Goal: Task Accomplishment & Management: Manage account settings

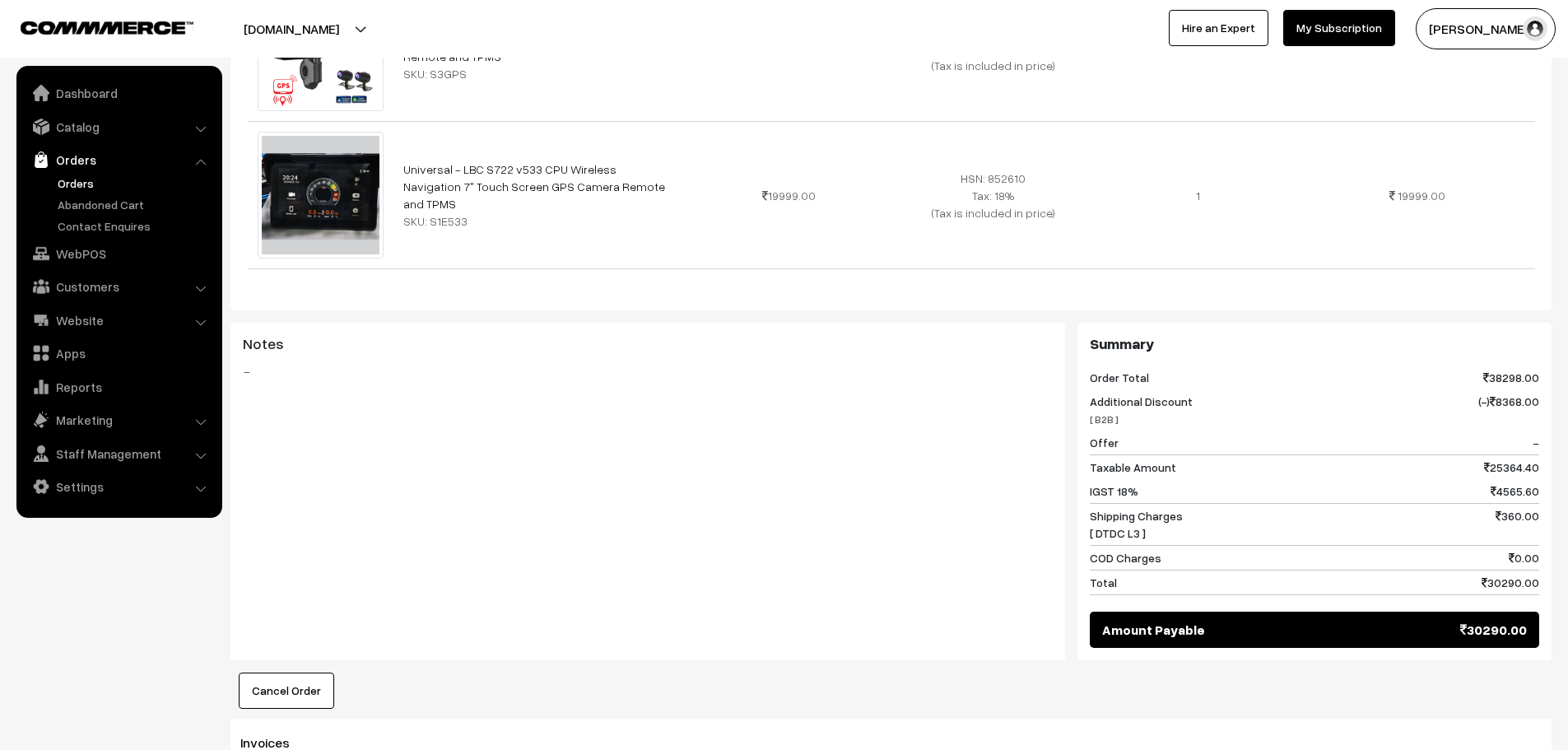
scroll to position [659, 0]
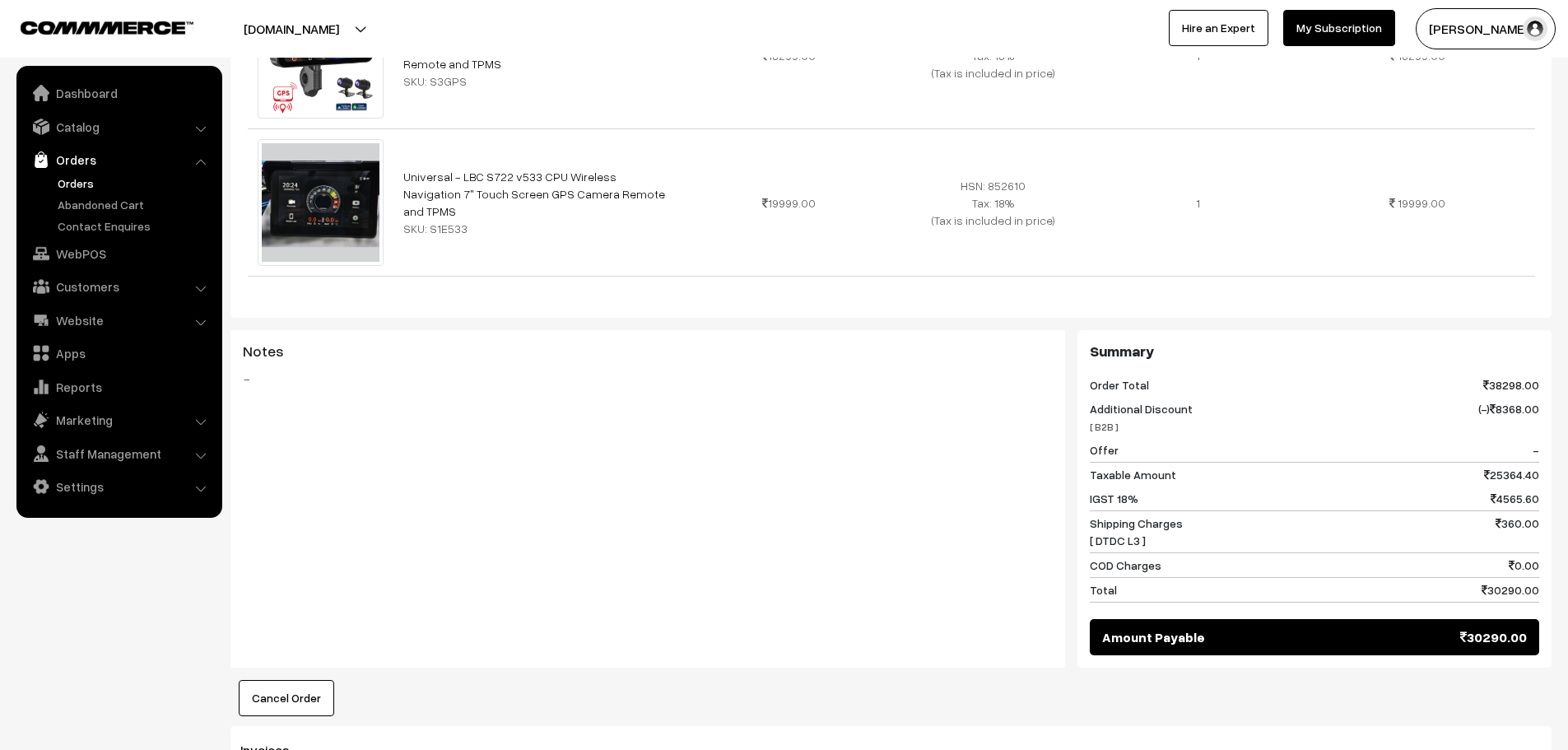
click at [332, 330] on div "Notes -" at bounding box center [648, 412] width 834 height 164
drag, startPoint x: 332, startPoint y: 366, endPoint x: 197, endPoint y: 384, distance: 136.2
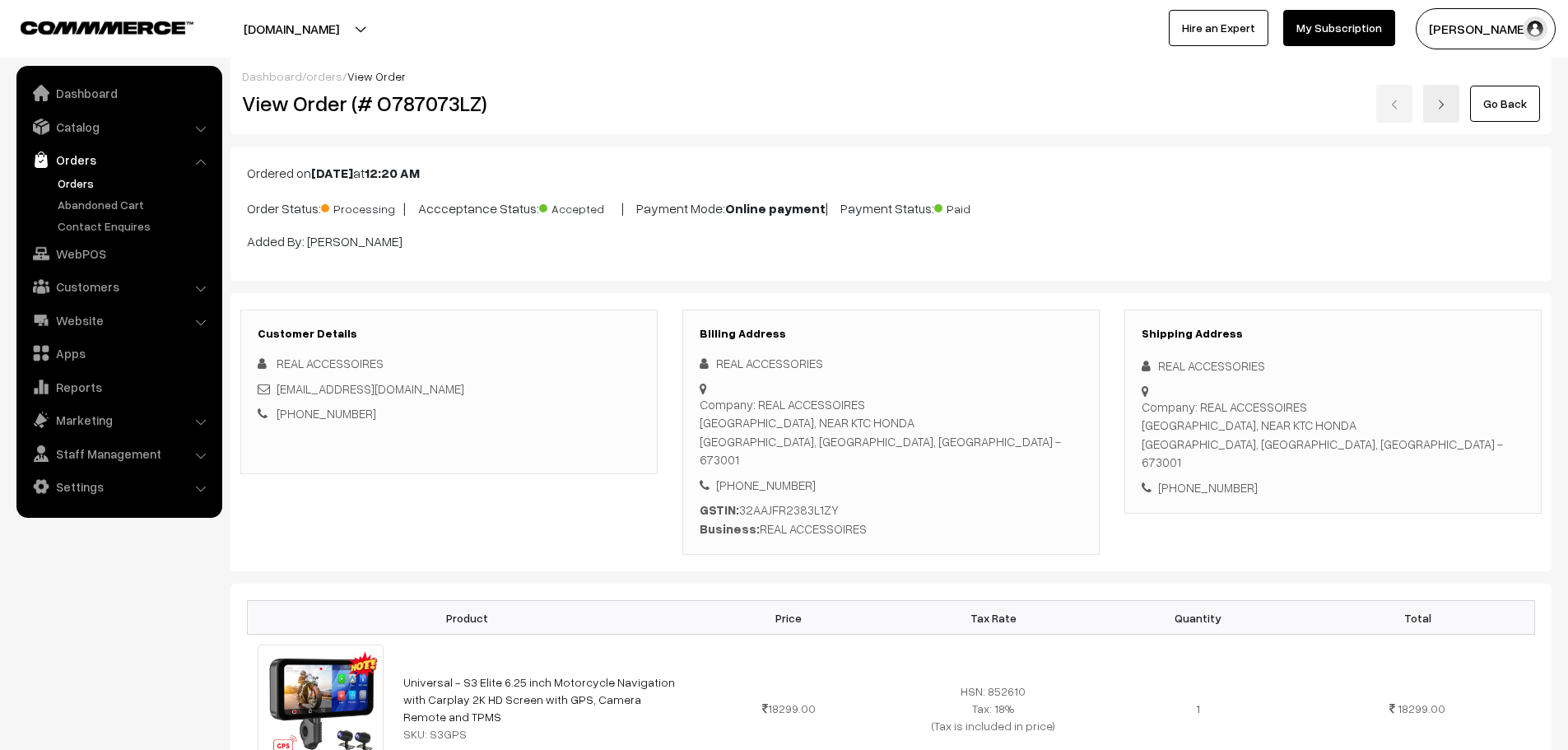
scroll to position [0, 0]
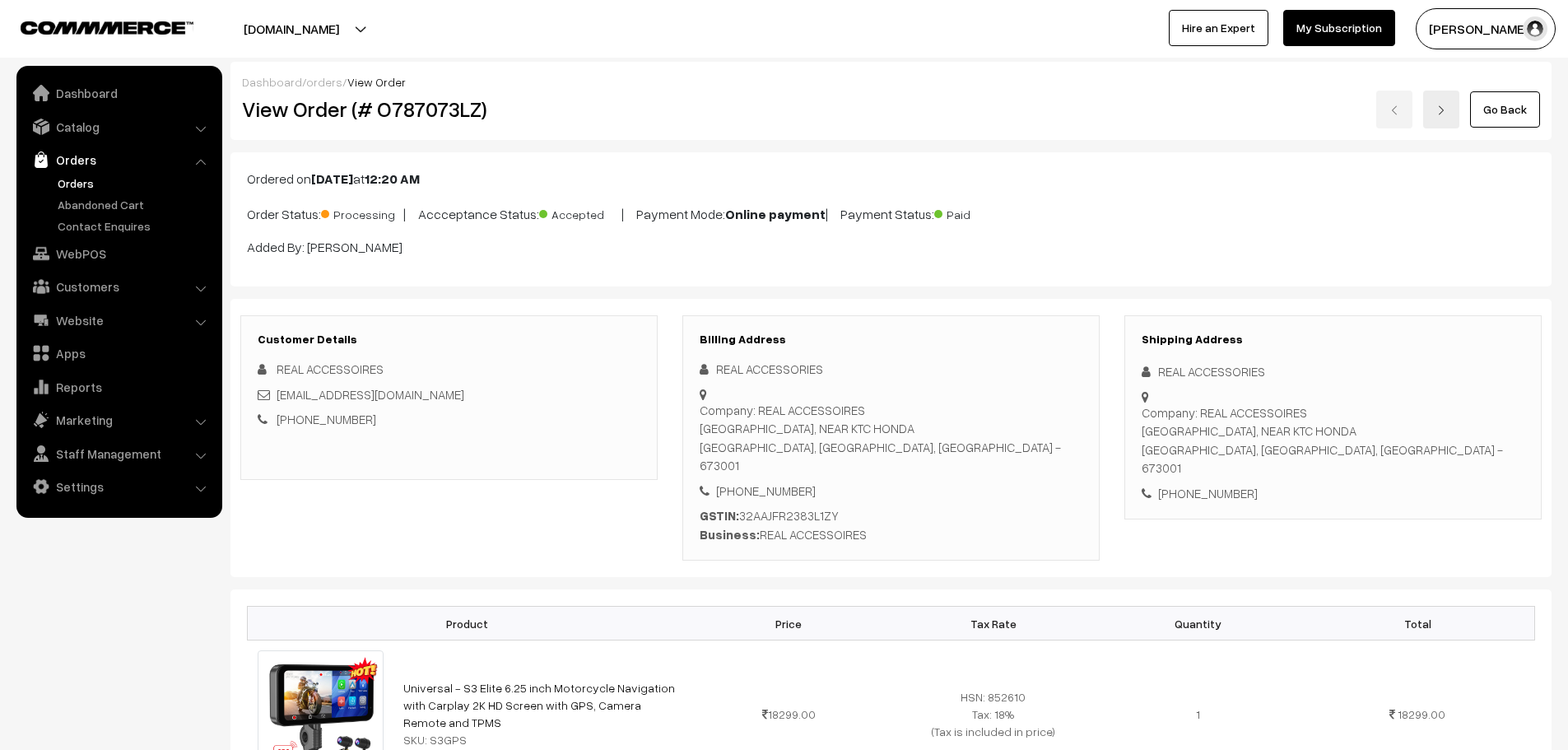
click at [90, 188] on link "Orders" at bounding box center [135, 182] width 163 height 17
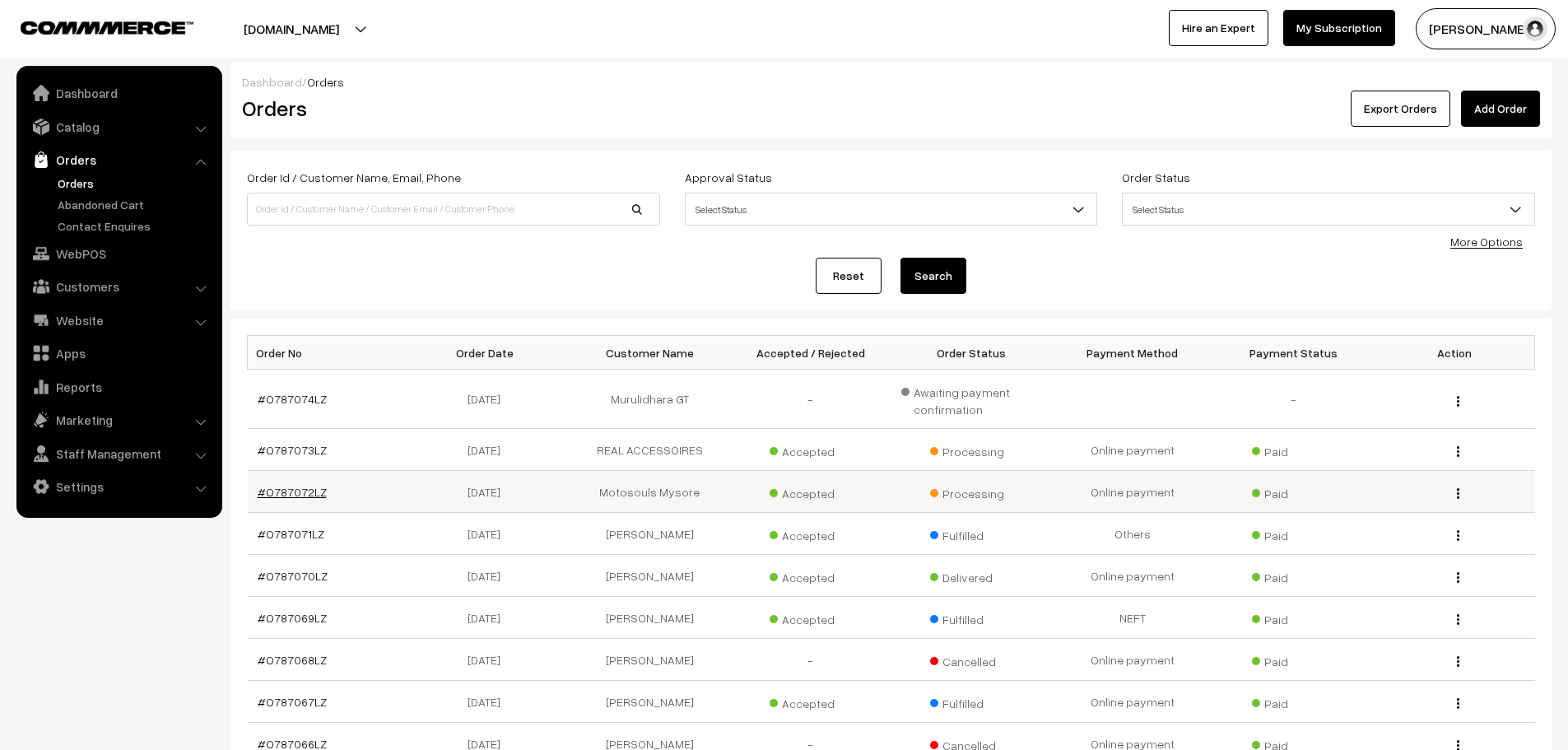
click at [287, 492] on link "#O787072LZ" at bounding box center [291, 493] width 69 height 14
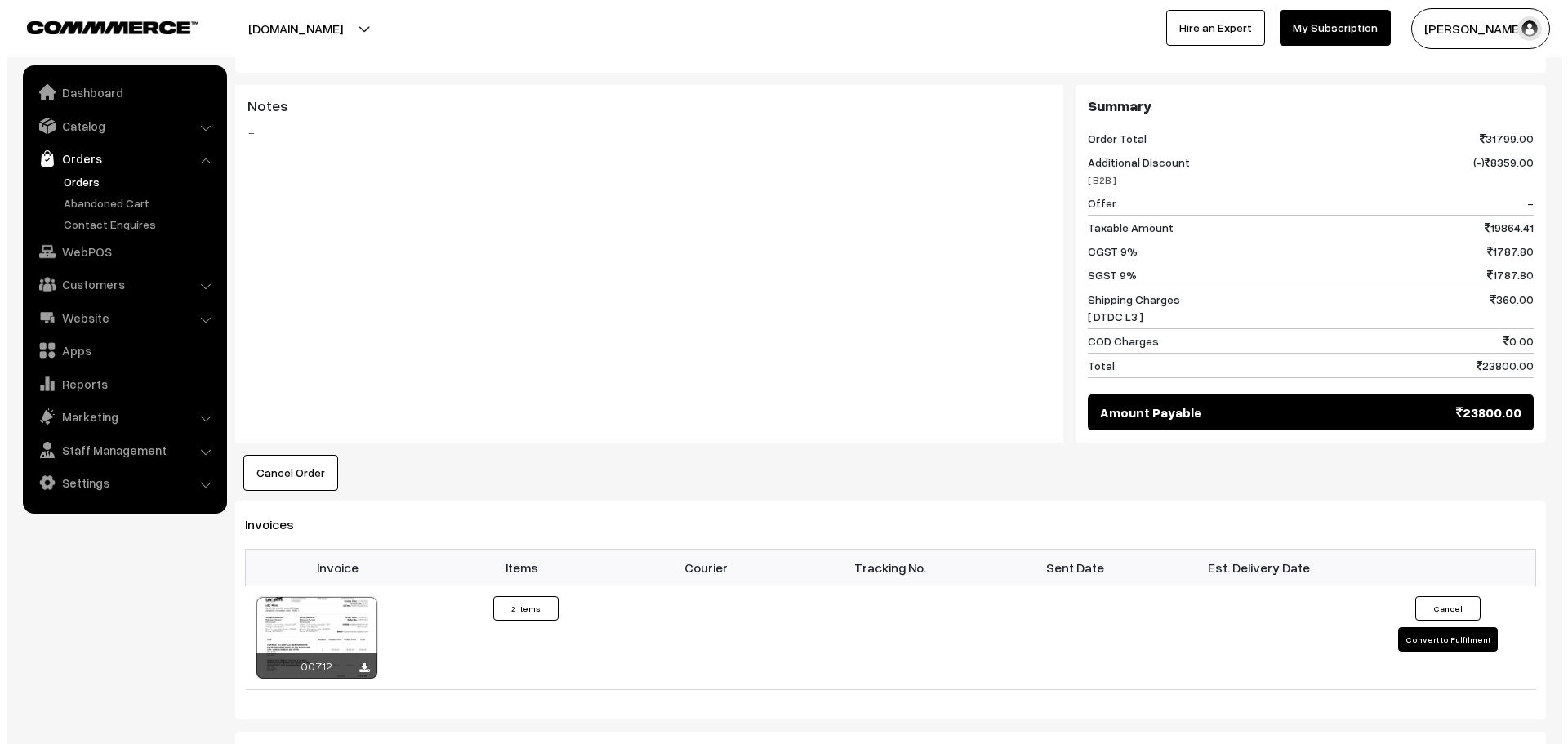
scroll to position [899, 0]
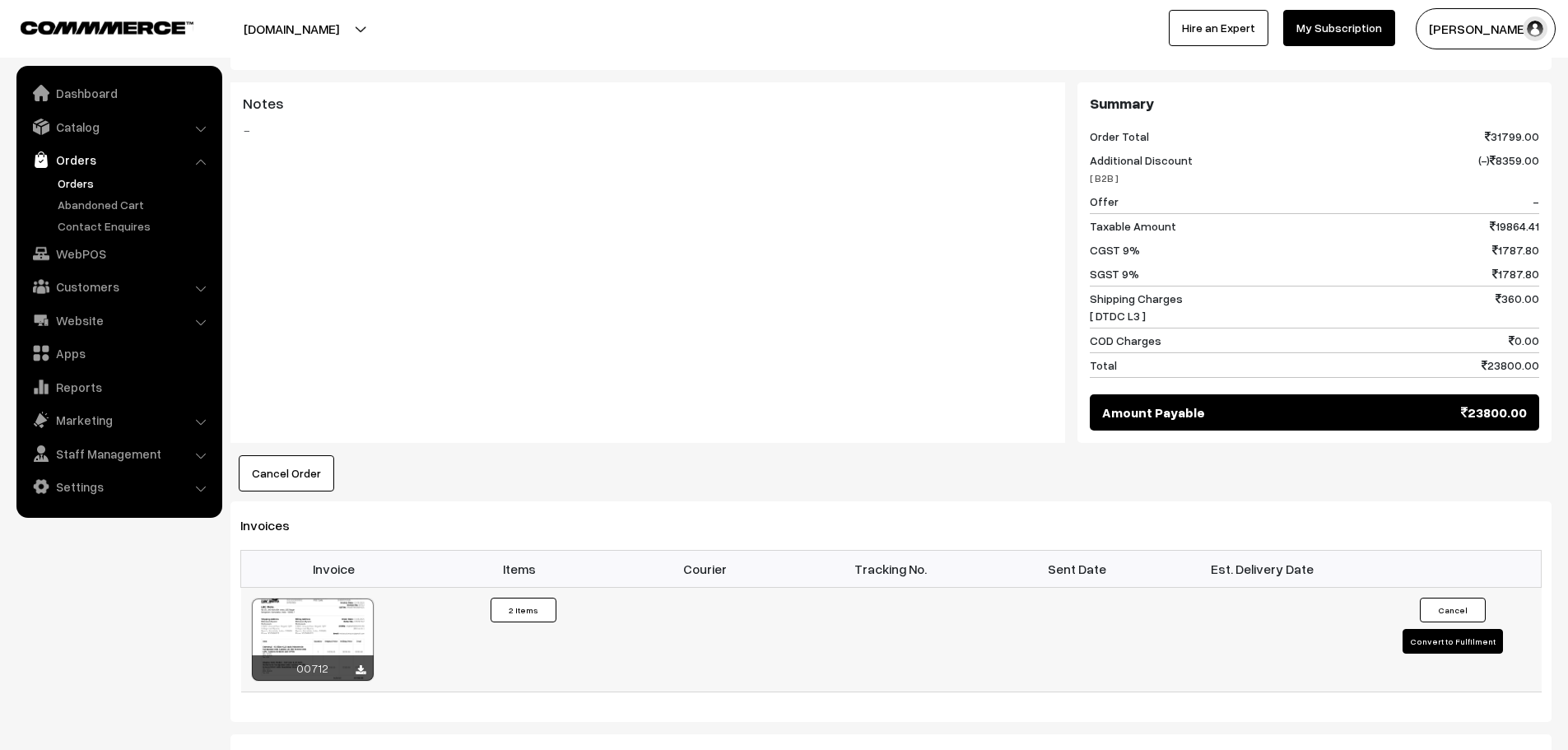
click at [1440, 629] on button "Convert to Fulfilment" at bounding box center [1453, 642] width 100 height 25
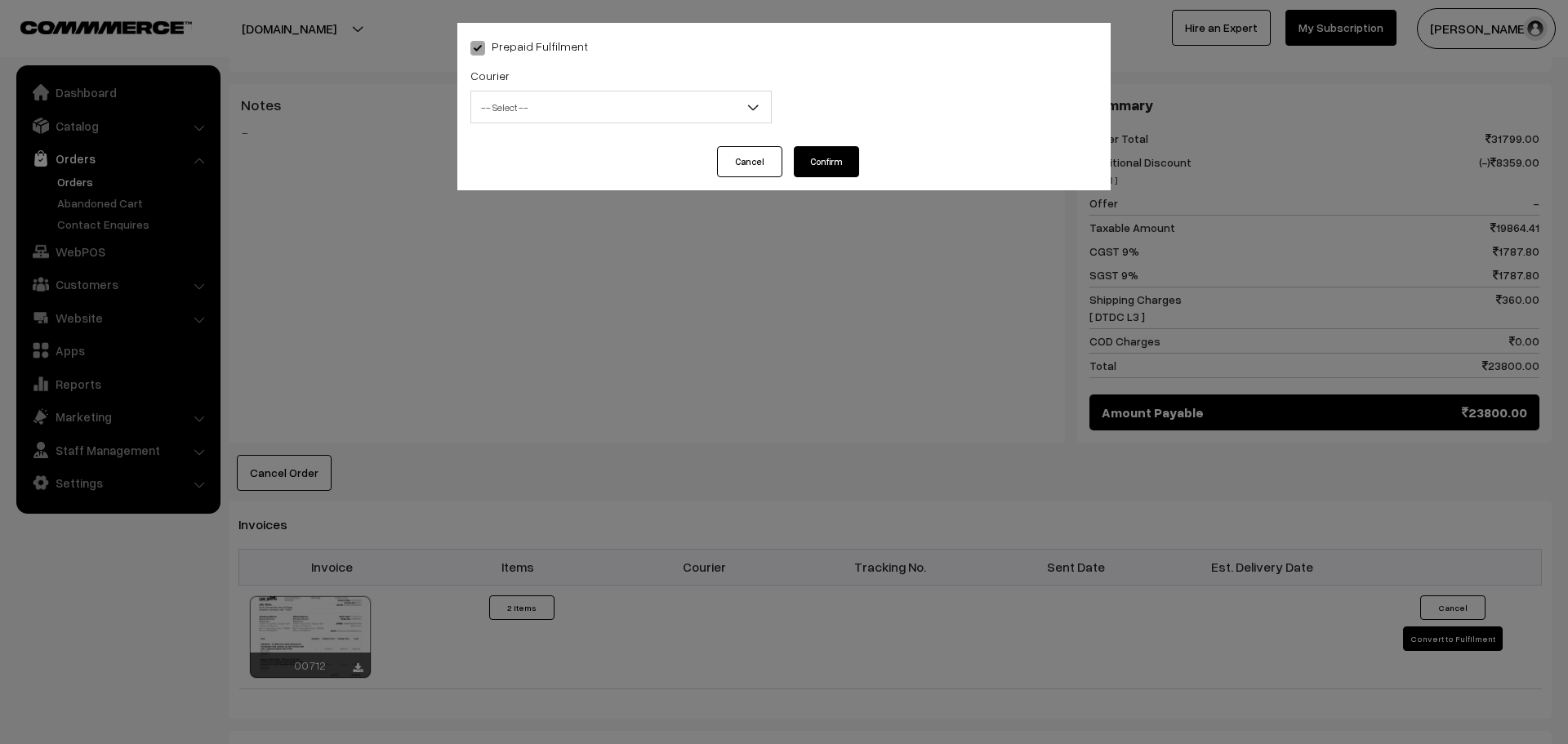
click at [650, 95] on span "-- Select --" at bounding box center [621, 107] width 300 height 28
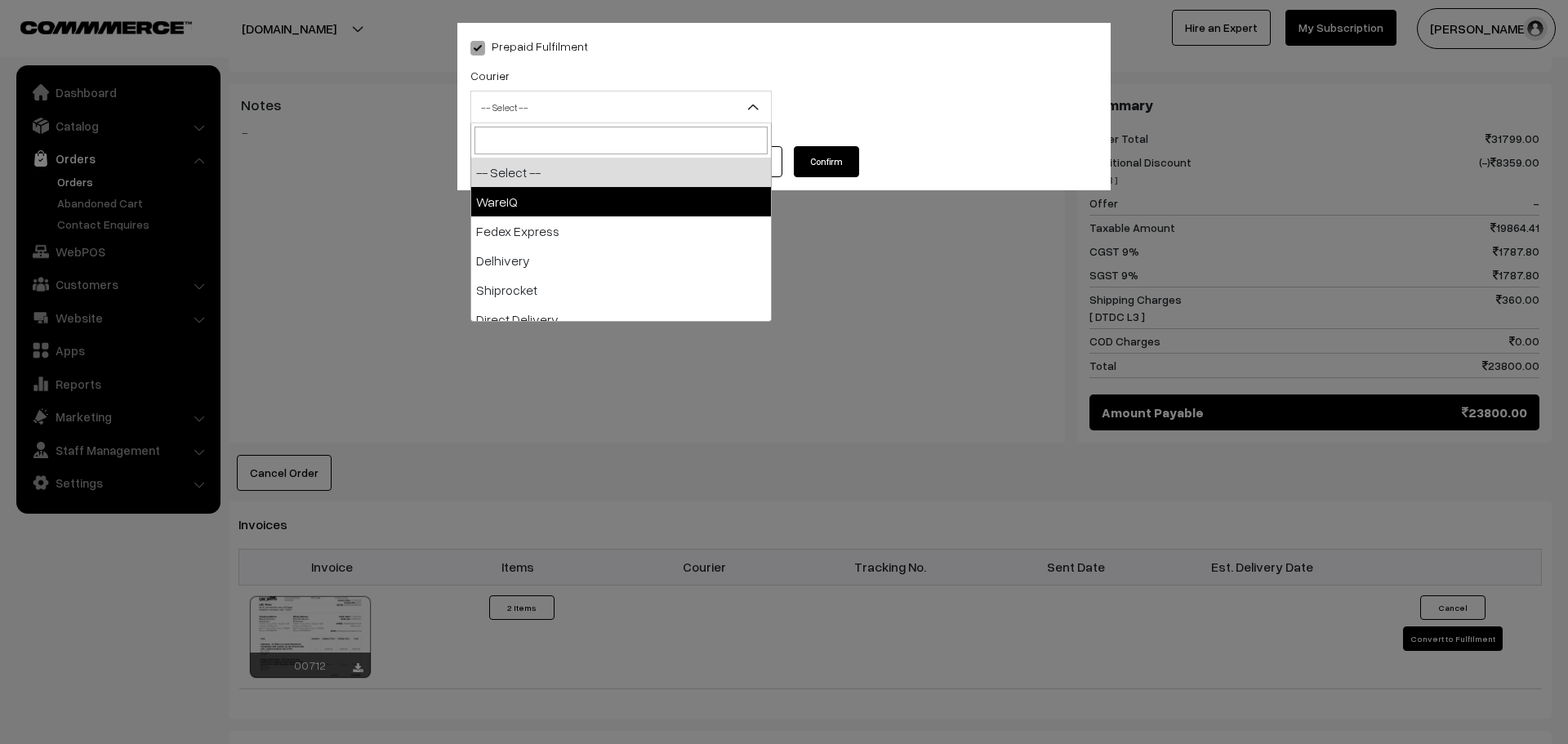
select select "1"
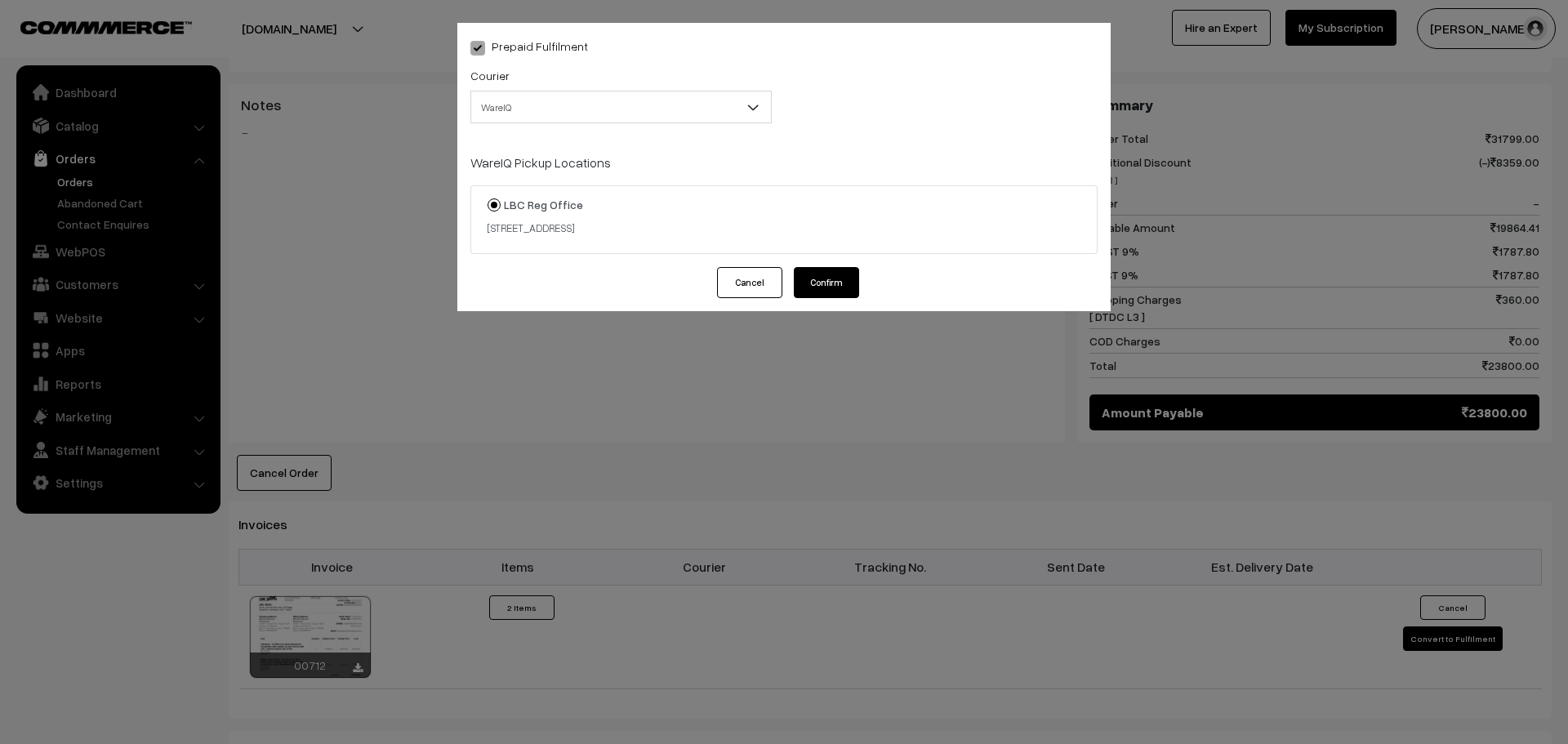
click at [823, 288] on button "Confirm" at bounding box center [827, 282] width 66 height 31
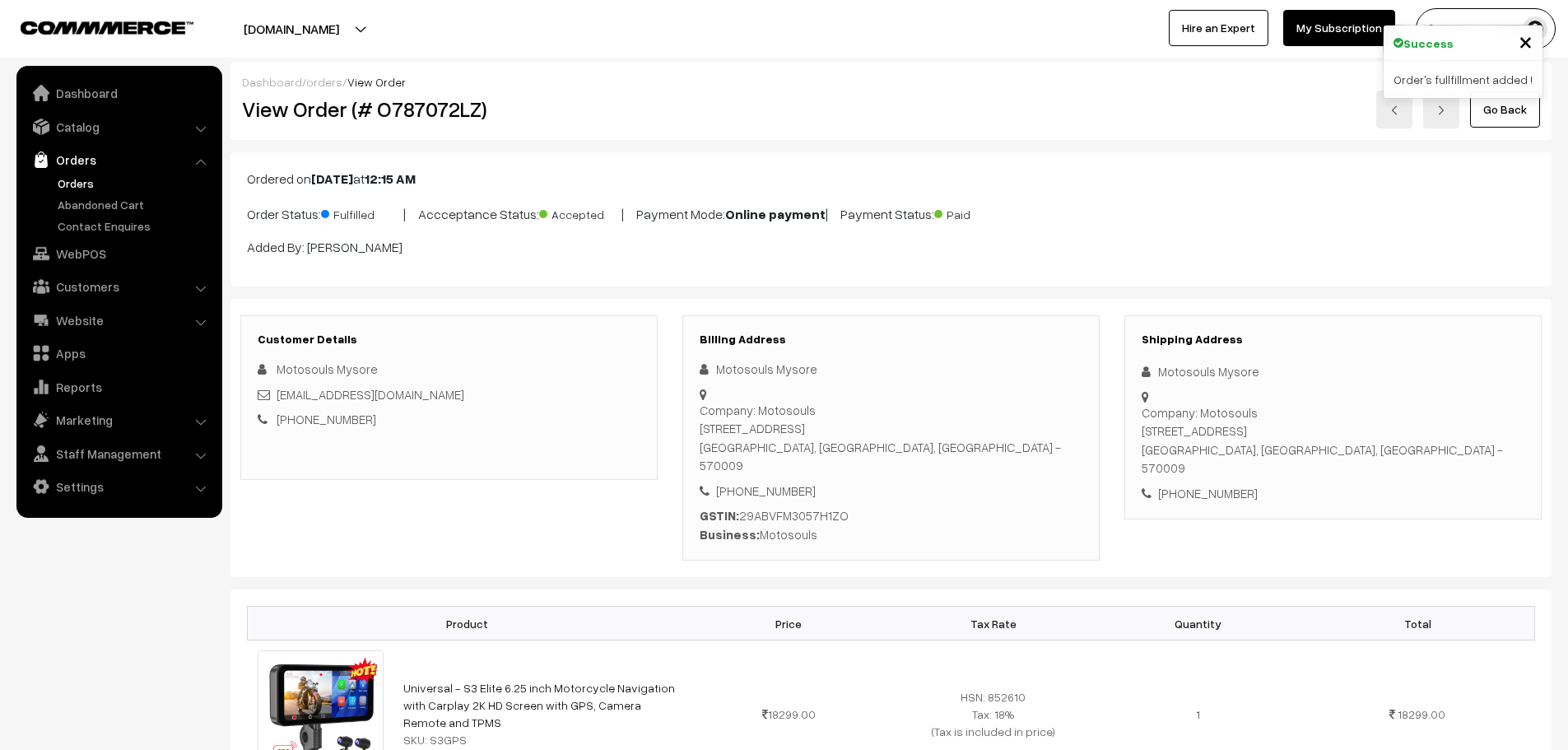
scroll to position [906, 0]
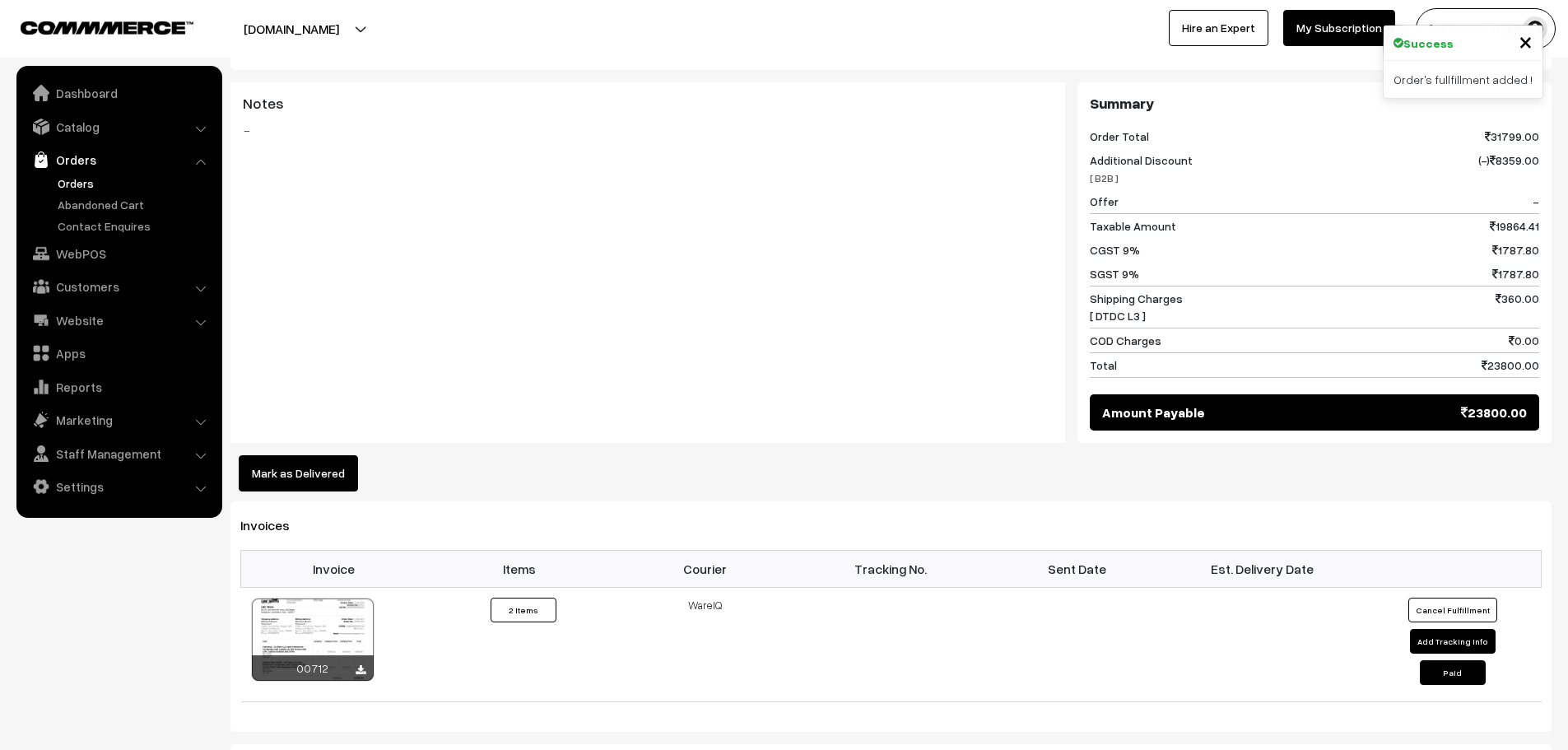
click at [81, 176] on link "Orders" at bounding box center [135, 182] width 163 height 17
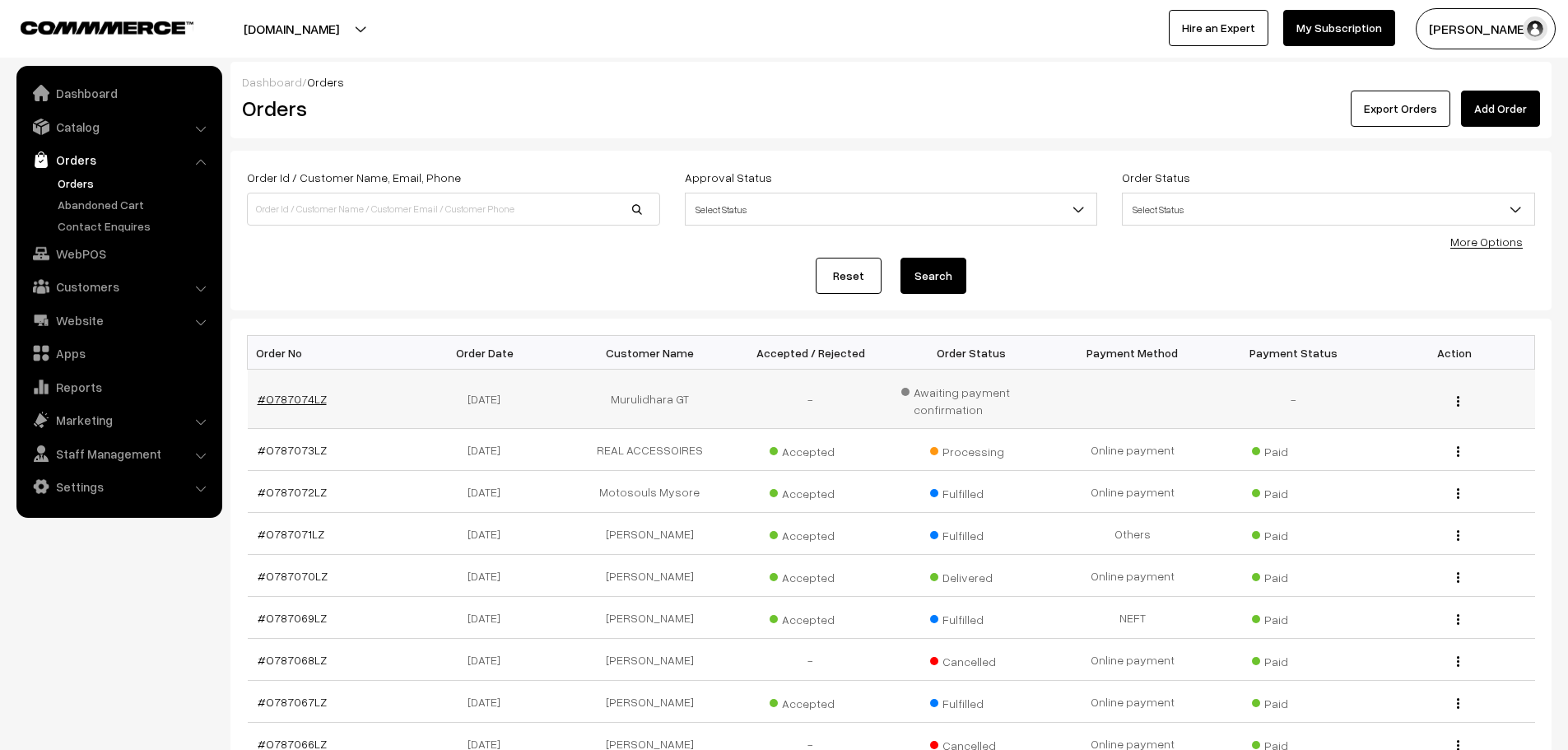
click at [298, 400] on link "#O787074LZ" at bounding box center [291, 400] width 69 height 14
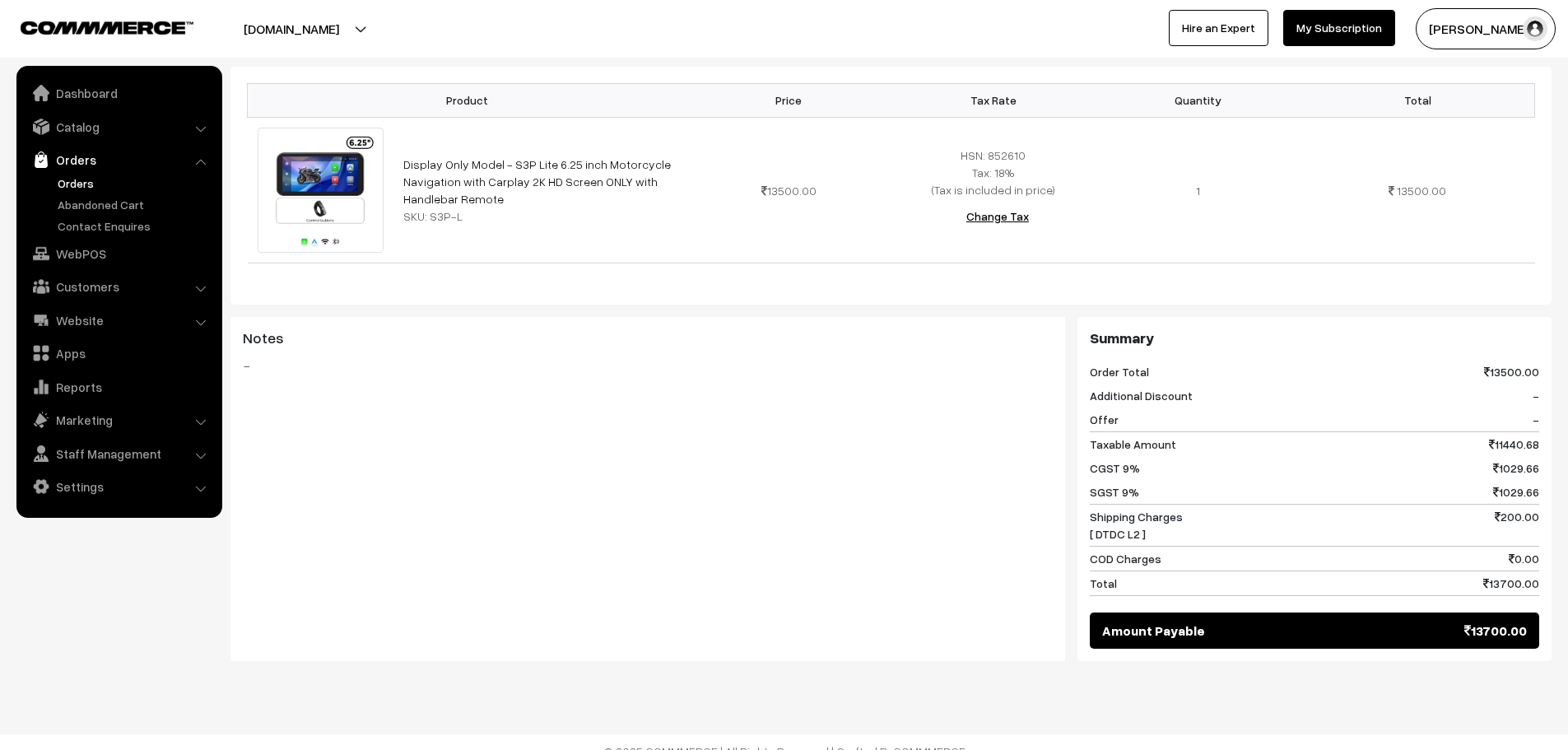
scroll to position [449, 0]
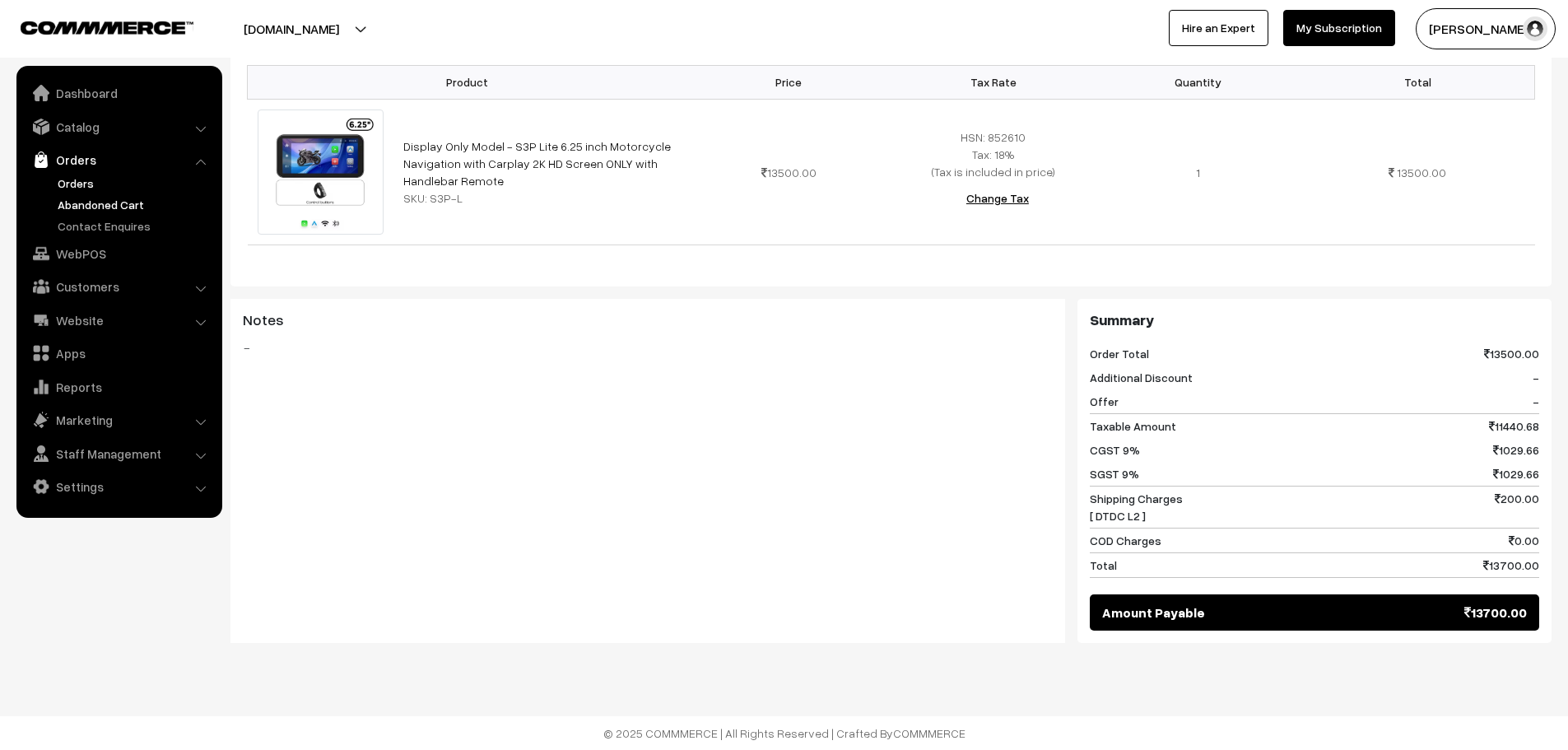
click at [95, 210] on link "Abandoned Cart" at bounding box center [135, 204] width 163 height 17
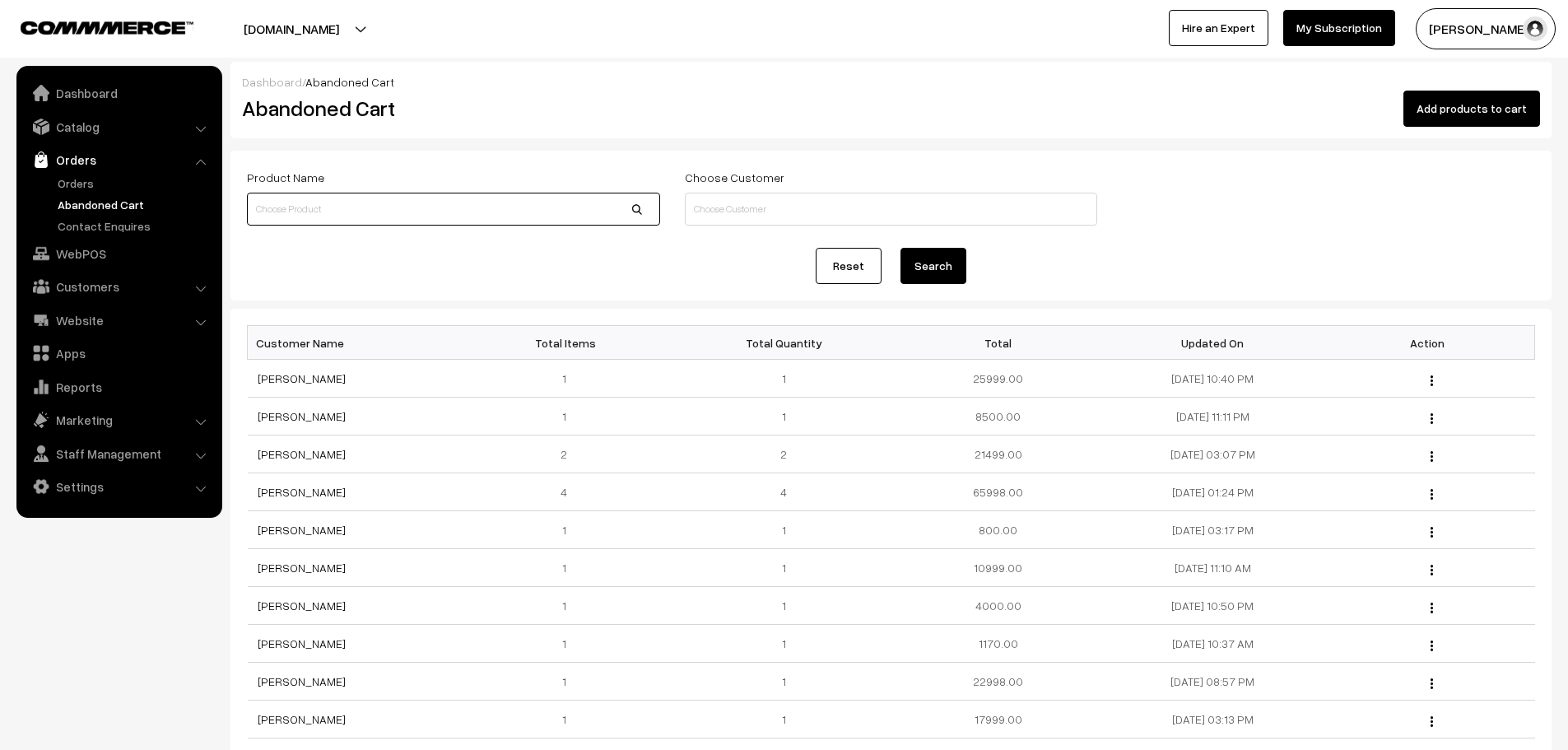
click at [415, 208] on input at bounding box center [453, 209] width 414 height 33
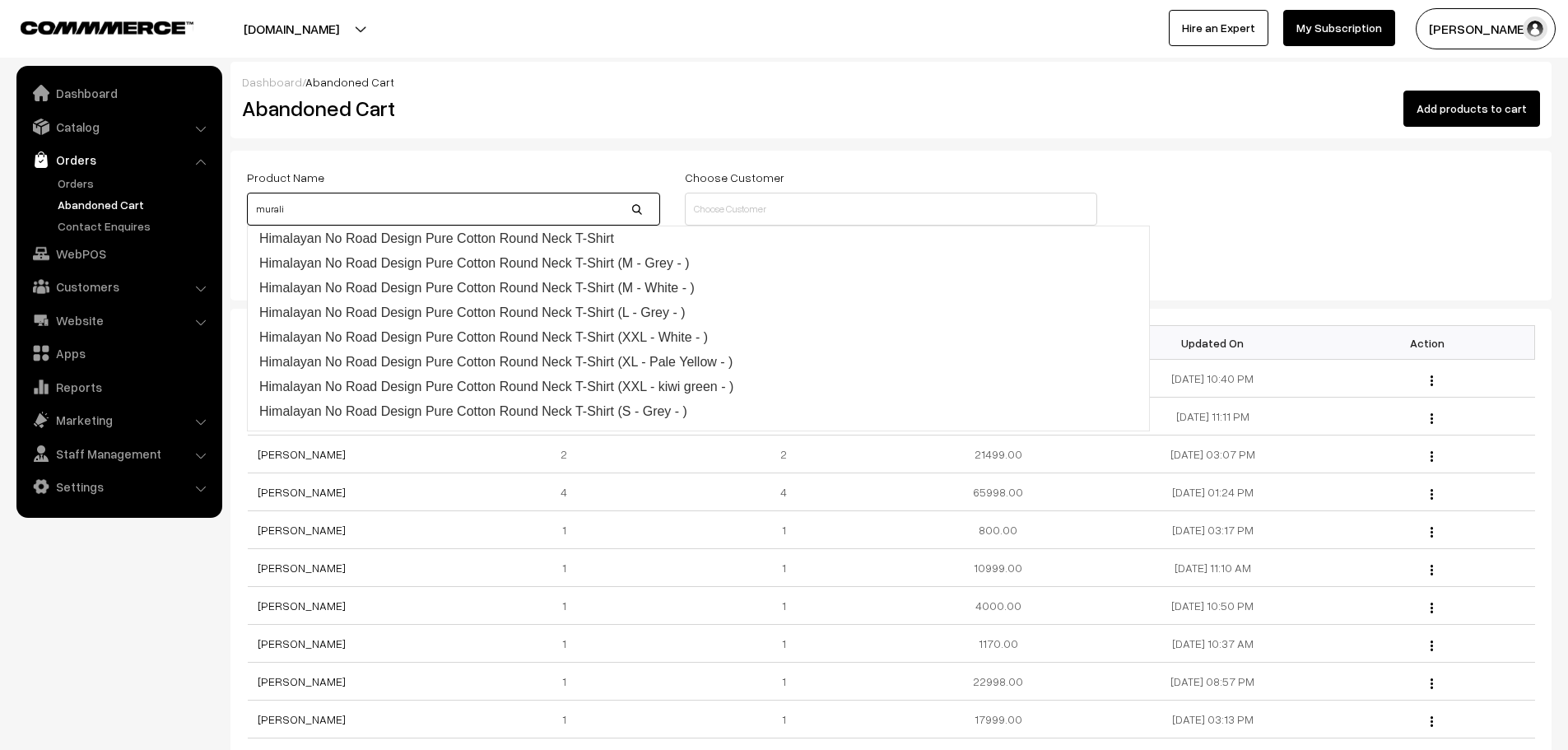
type input "murali"
click at [901, 248] on button "Search" at bounding box center [934, 265] width 66 height 37
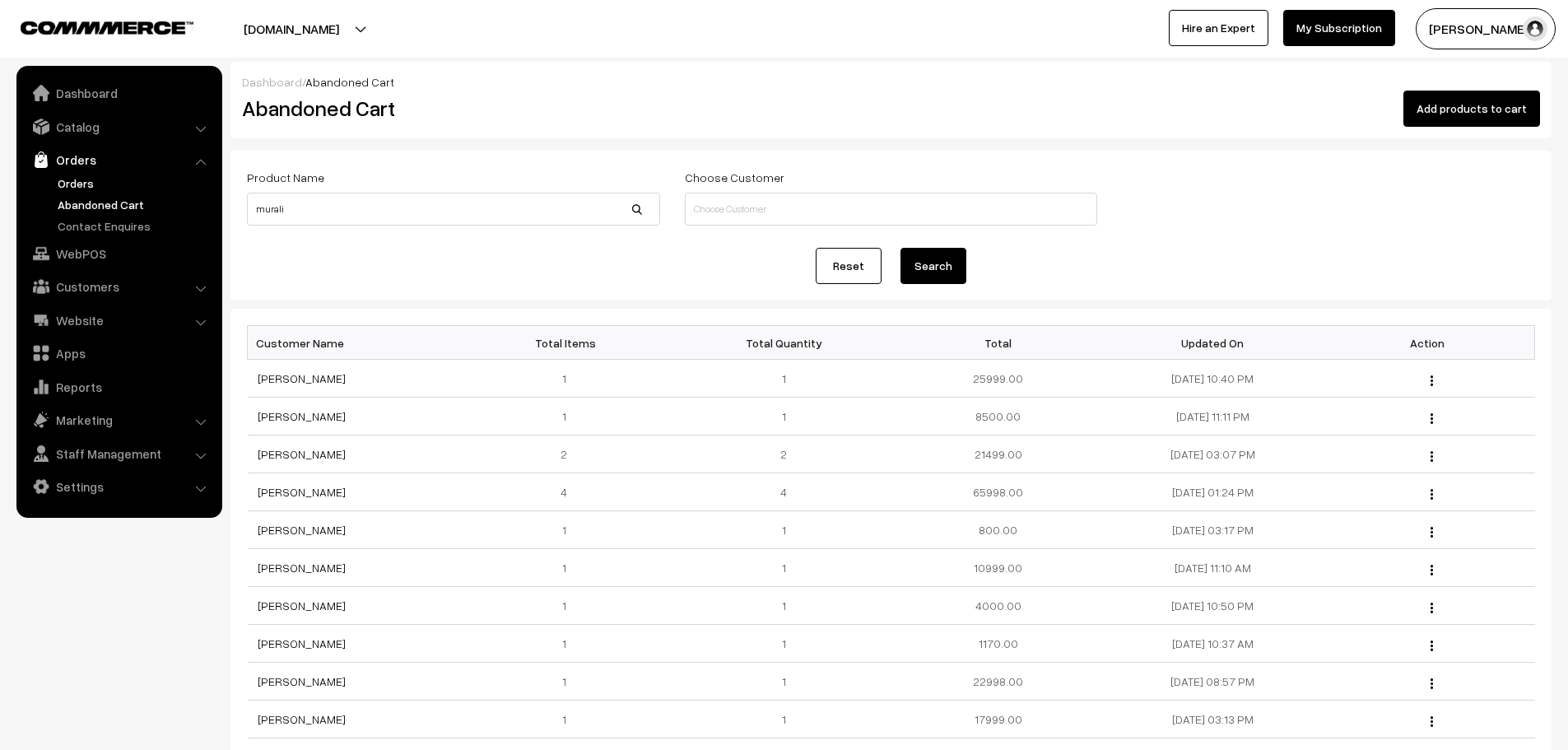
click at [67, 178] on link "Orders" at bounding box center [135, 182] width 163 height 17
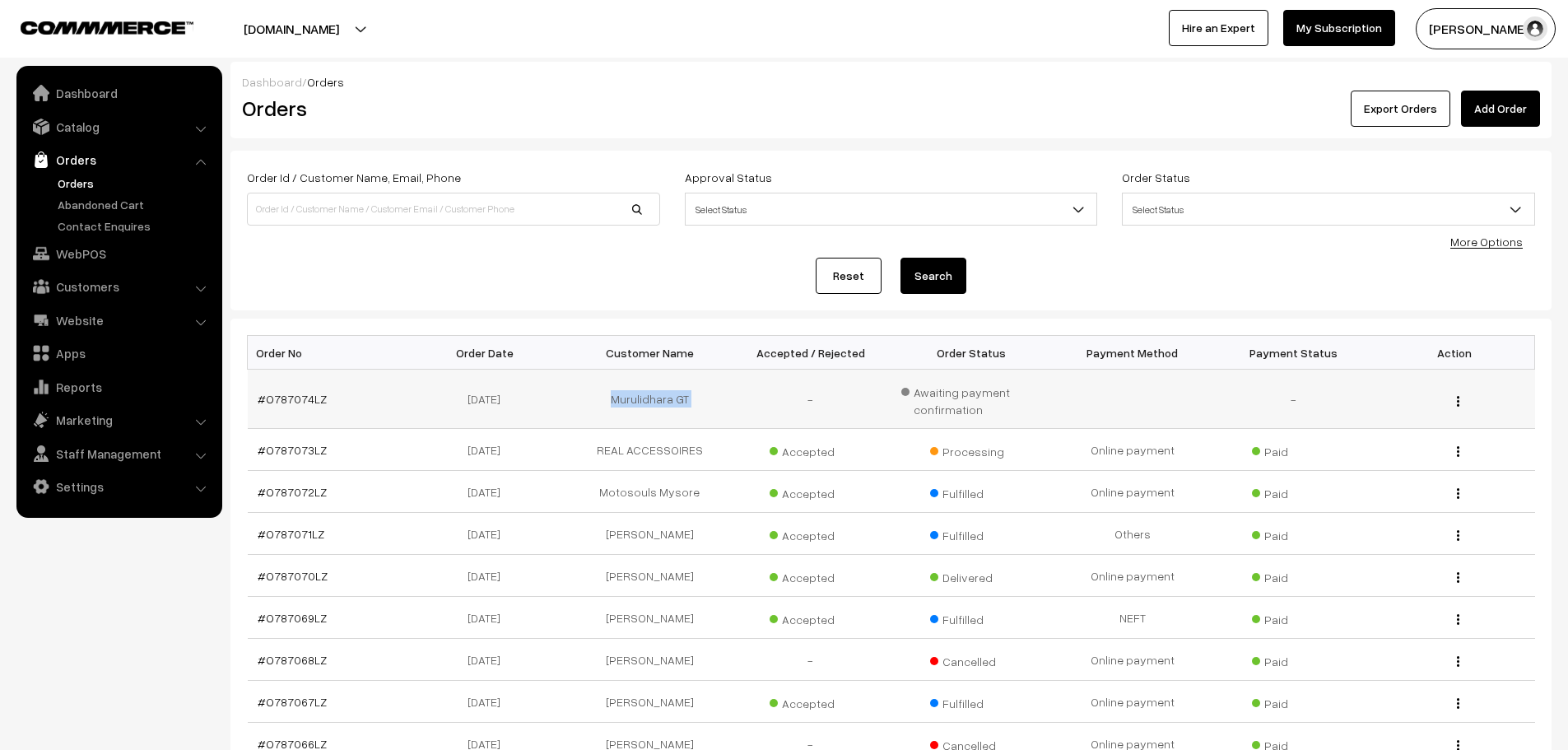
drag, startPoint x: 615, startPoint y: 402, endPoint x: 777, endPoint y: 397, distance: 162.1
click at [777, 397] on tr "#O787074LZ 13-08-2025 Murulidhara GT - Awaiting payment confirmation - View" at bounding box center [891, 400] width 1287 height 59
copy tr "Murulidhara GT"
click at [1516, 106] on link "Add Order" at bounding box center [1500, 108] width 79 height 37
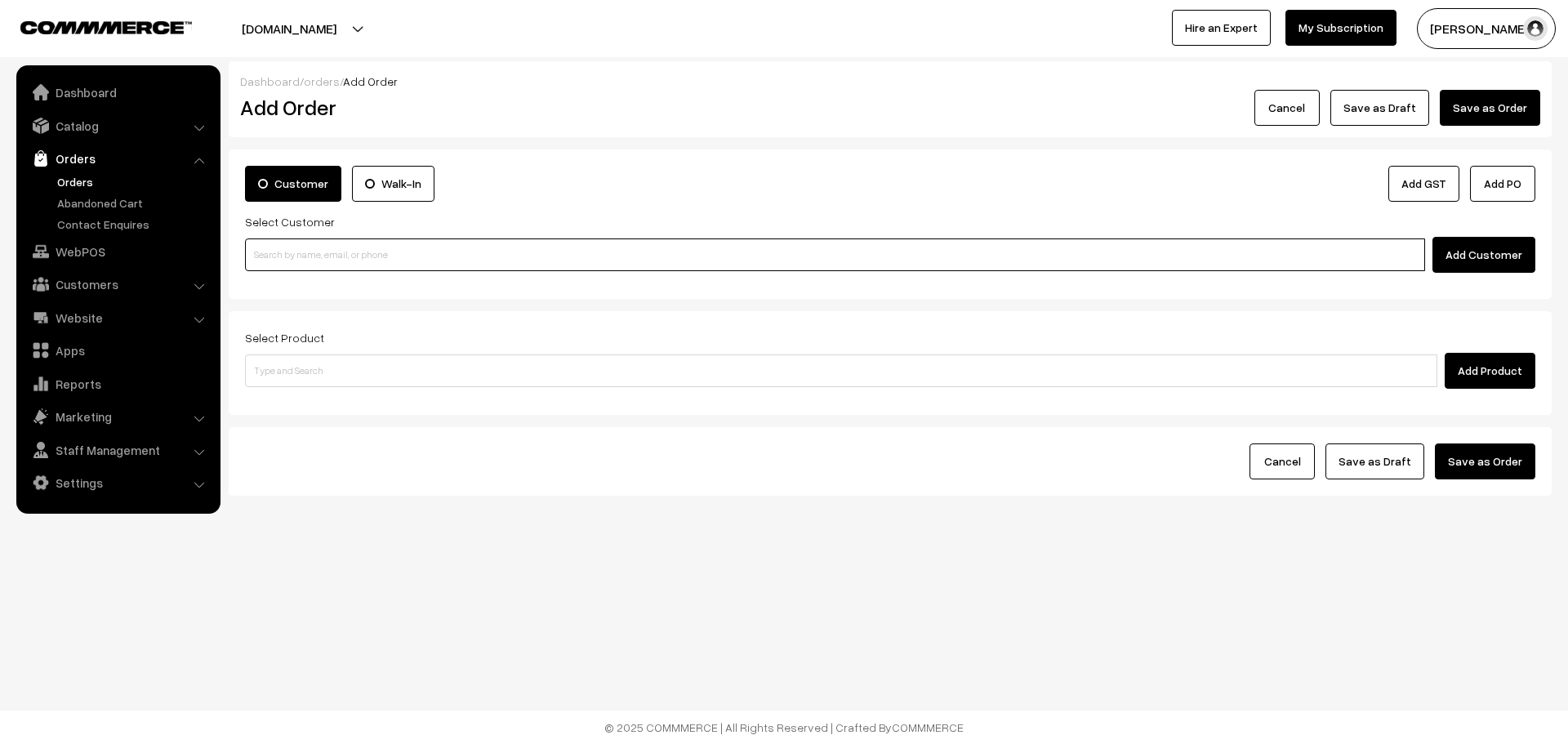
click at [498, 253] on input at bounding box center [834, 255] width 1180 height 33
paste input "Murulidhara GT"
click at [324, 256] on input "Murulidhara GT" at bounding box center [834, 255] width 1180 height 33
click at [324, 259] on input "Murulidhara GT" at bounding box center [834, 255] width 1180 height 33
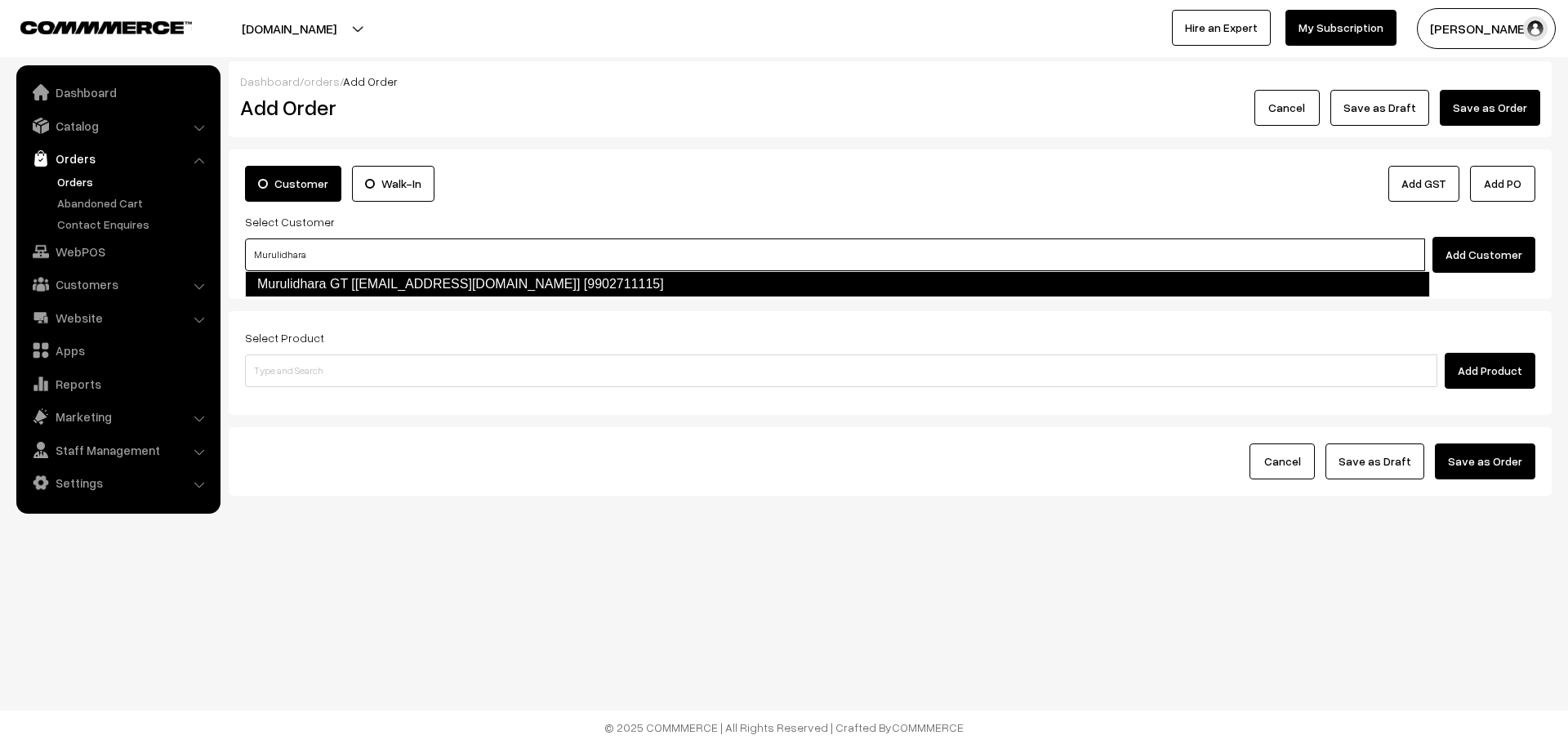
click at [355, 286] on link "Murulidhara GT [muruli1981@gmail.com] [9902711115]" at bounding box center [837, 284] width 1185 height 26
type input "Murulidhara"
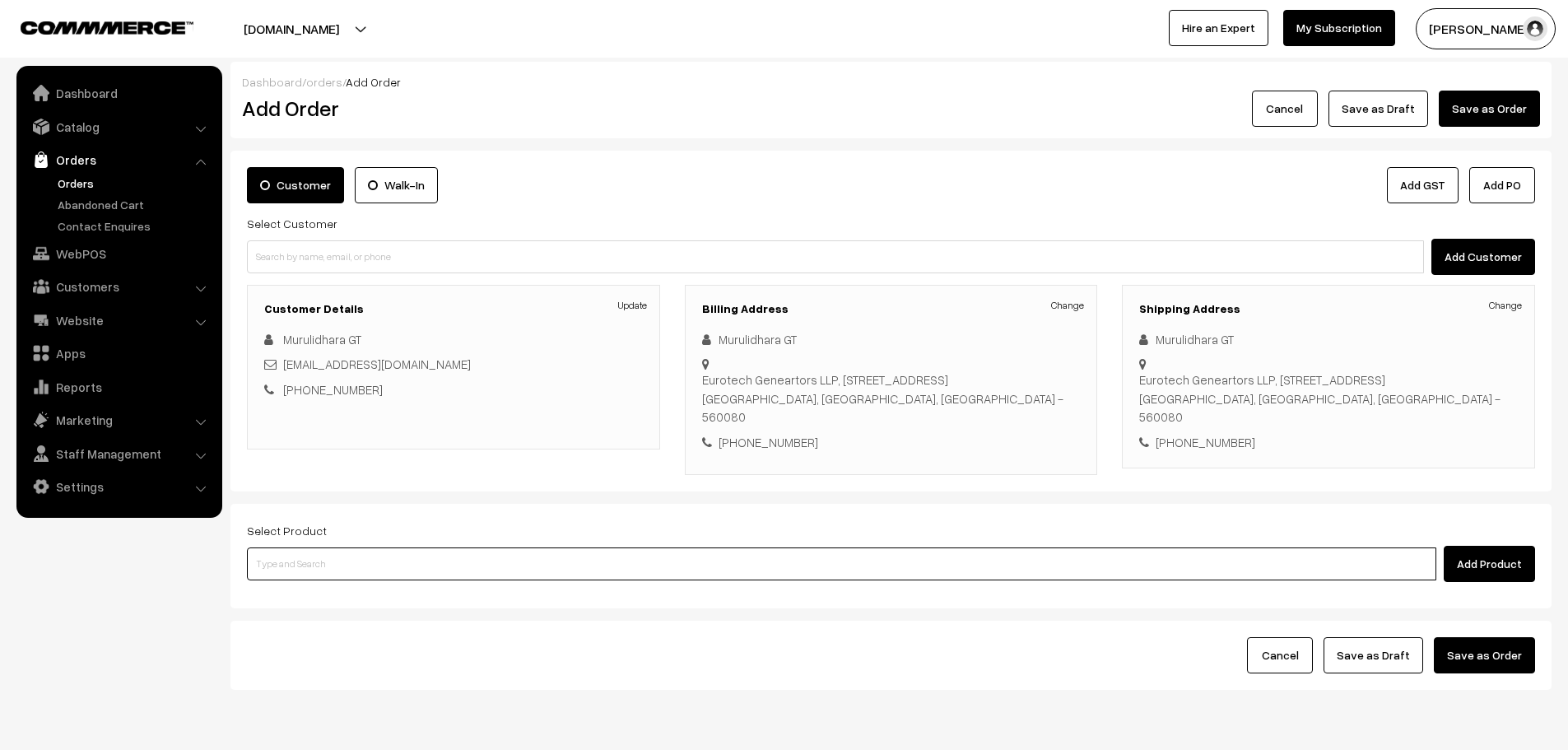
click at [389, 555] on input at bounding box center [841, 564] width 1189 height 33
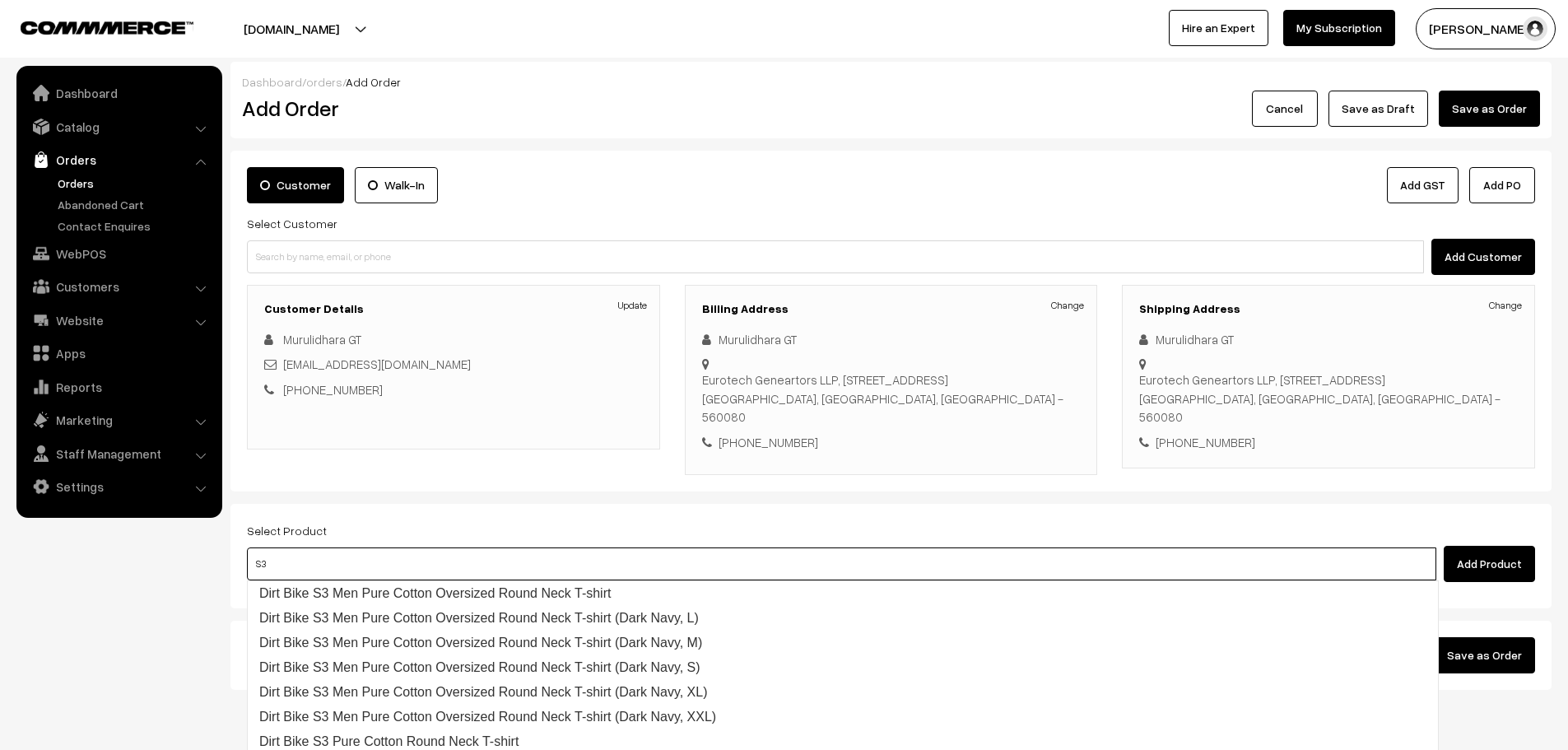
type input "S3P"
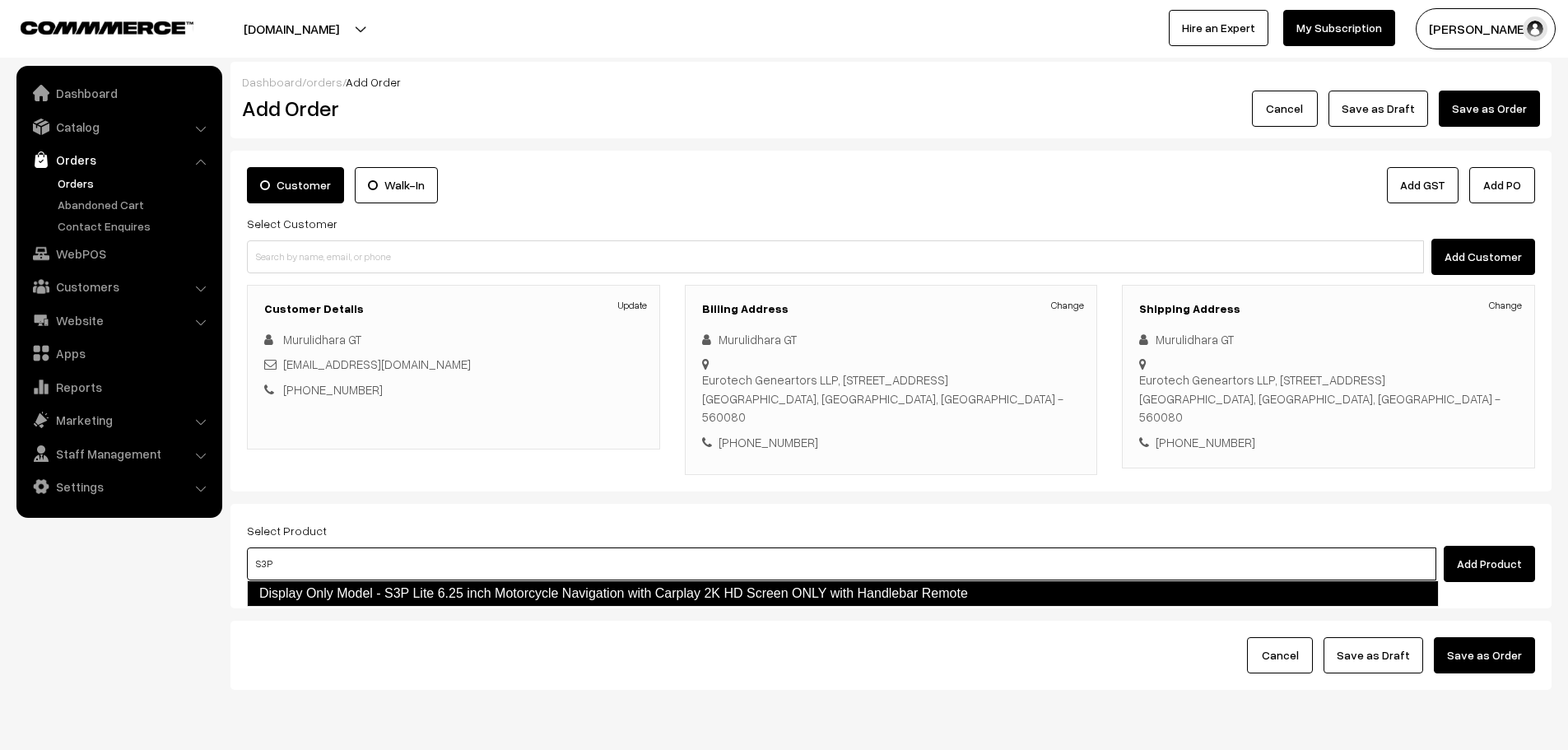
click at [460, 600] on link "Display Only Model - S3P Lite 6.25 inch Motorcycle Navigation with Carplay 2K H…" at bounding box center [843, 594] width 1192 height 26
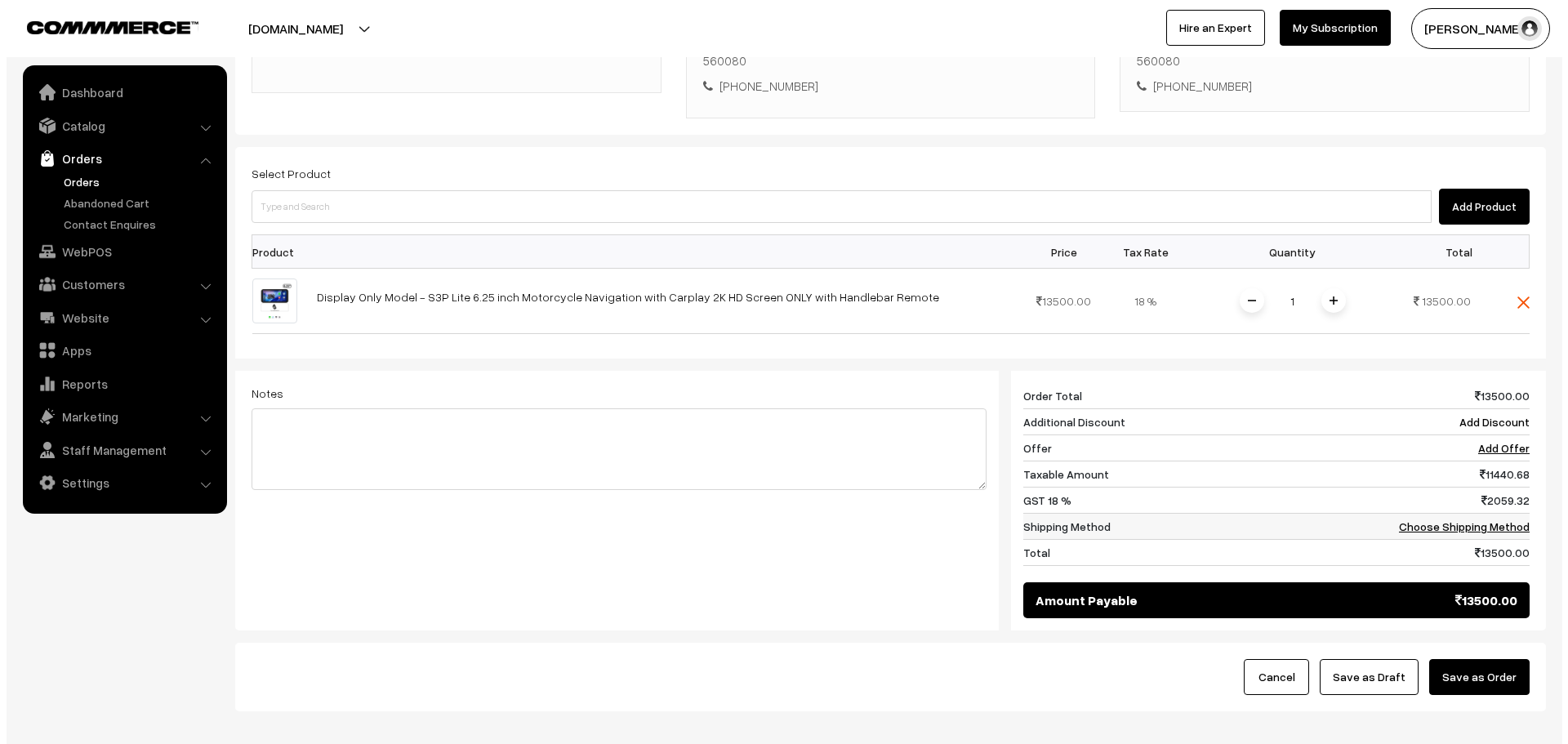
scroll to position [409, 0]
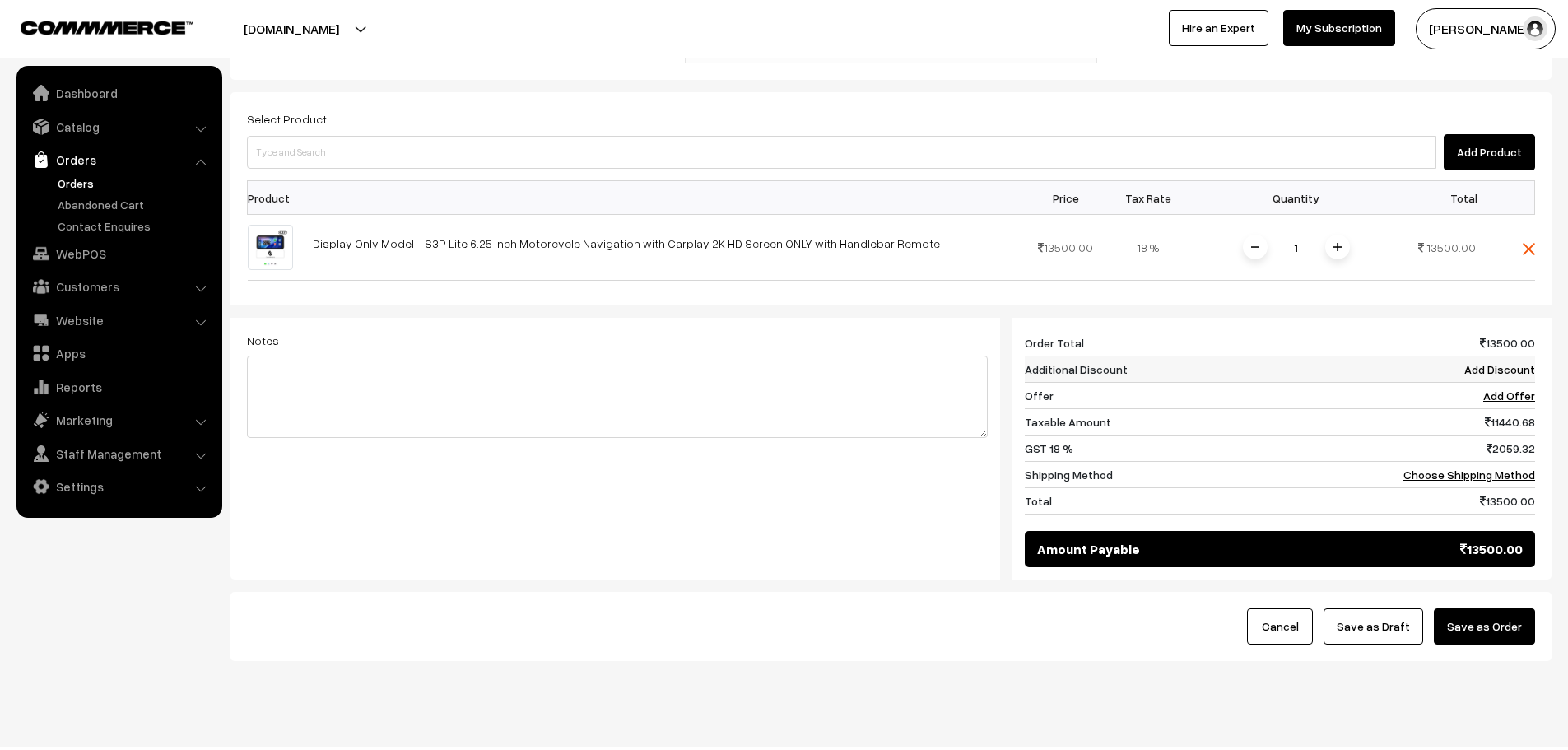
click at [1473, 377] on td "Add Discount" at bounding box center [1454, 369] width 163 height 26
click at [1478, 375] on link "Add Discount" at bounding box center [1499, 369] width 71 height 14
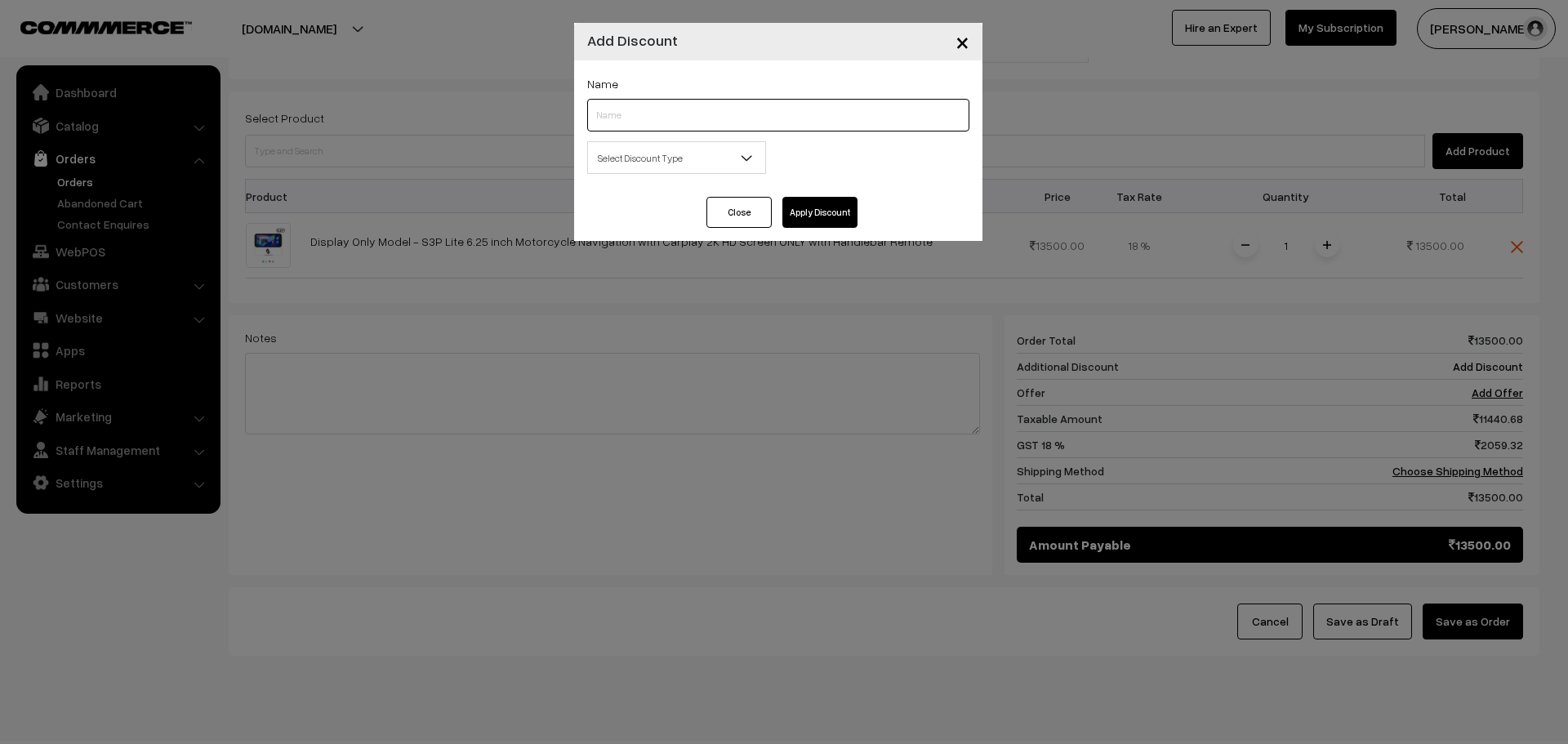
click at [792, 123] on input "text" at bounding box center [777, 114] width 382 height 33
type input "FNF"
click at [705, 159] on span "Select Discount Type" at bounding box center [676, 158] width 177 height 28
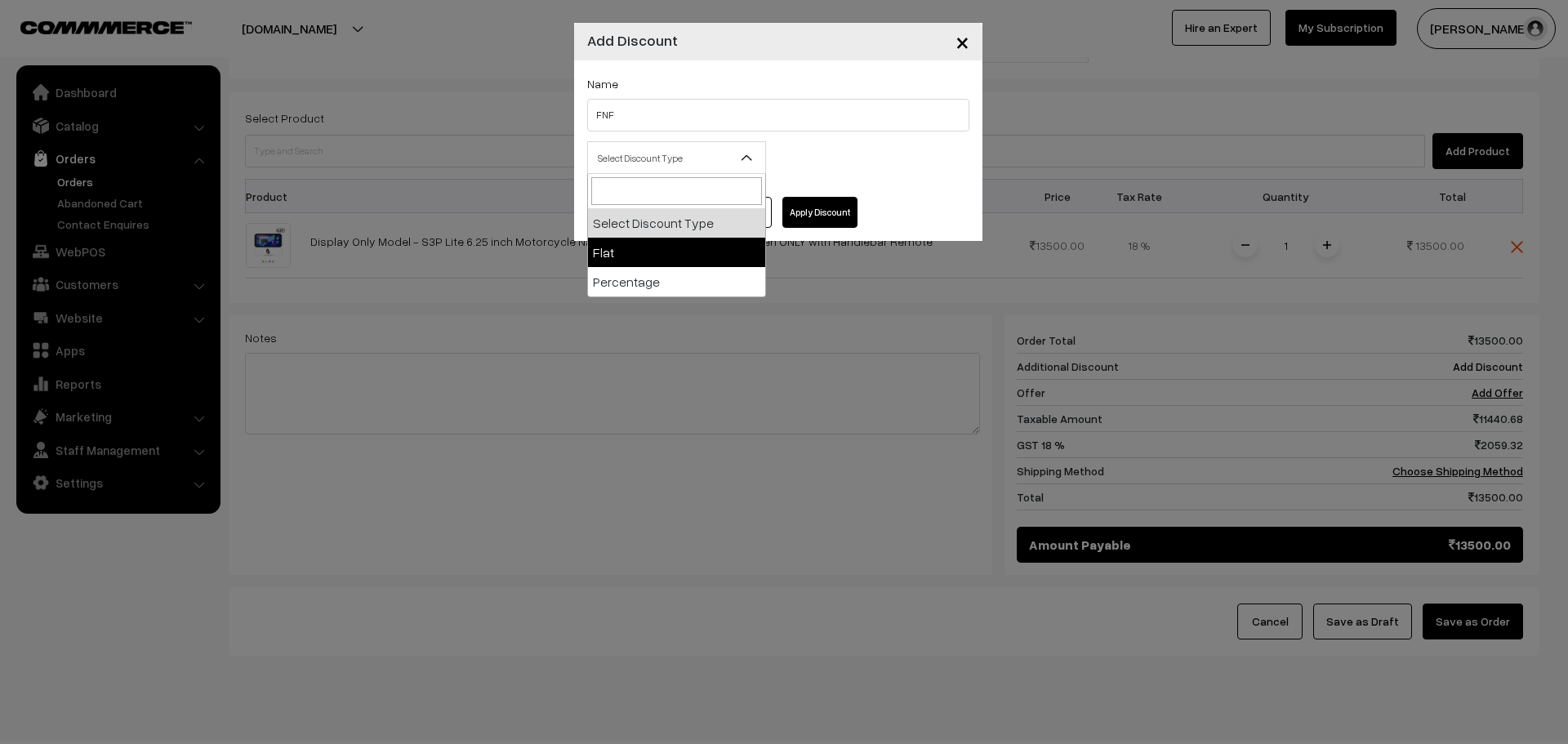
select select "flat"
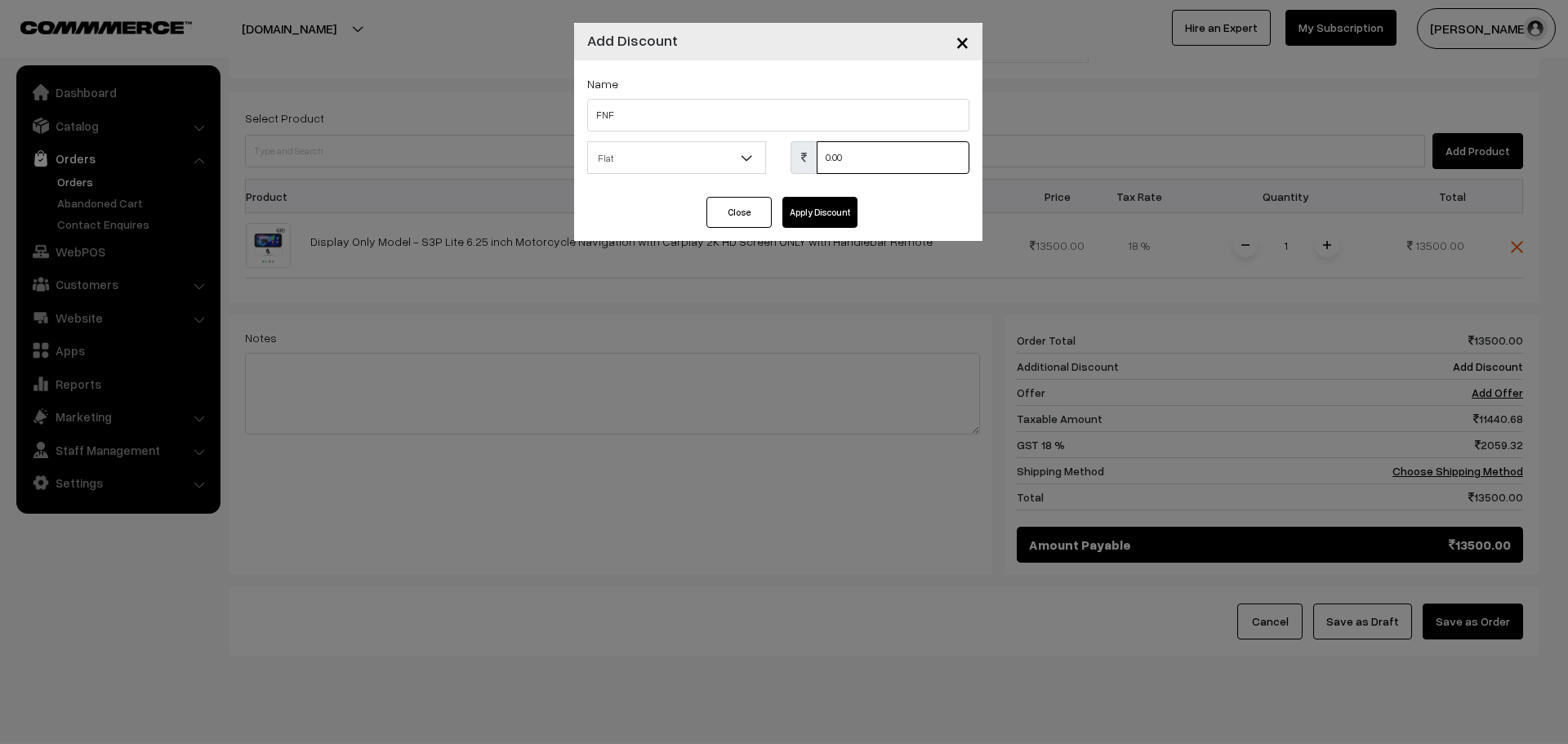
drag, startPoint x: 878, startPoint y: 159, endPoint x: 809, endPoint y: 157, distance: 69.0
click at [809, 157] on div "0.00" at bounding box center [880, 157] width 179 height 33
type input "2000"
click at [822, 211] on button "Apply Discount" at bounding box center [820, 212] width 75 height 31
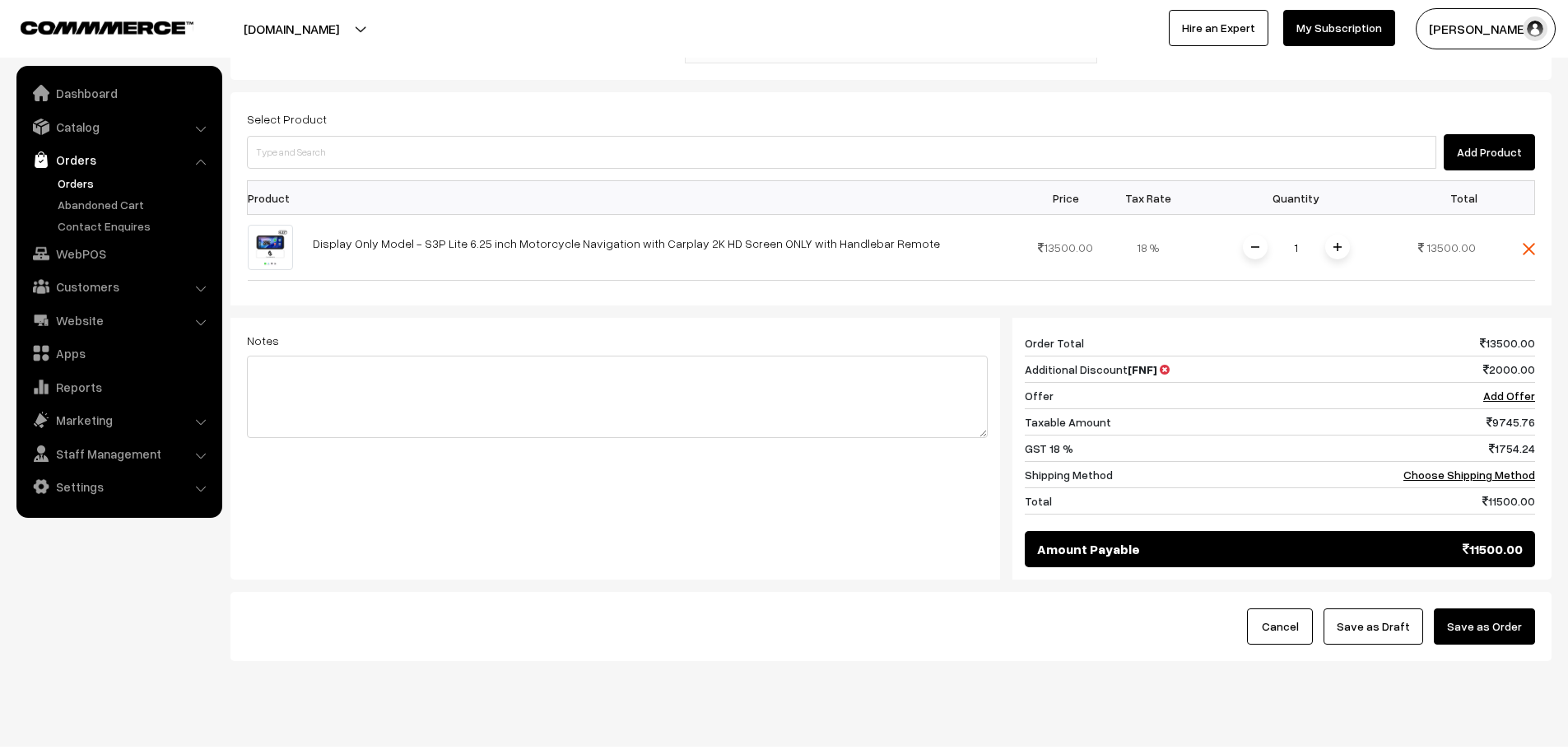
click at [1497, 616] on button "Save as Order" at bounding box center [1484, 627] width 101 height 37
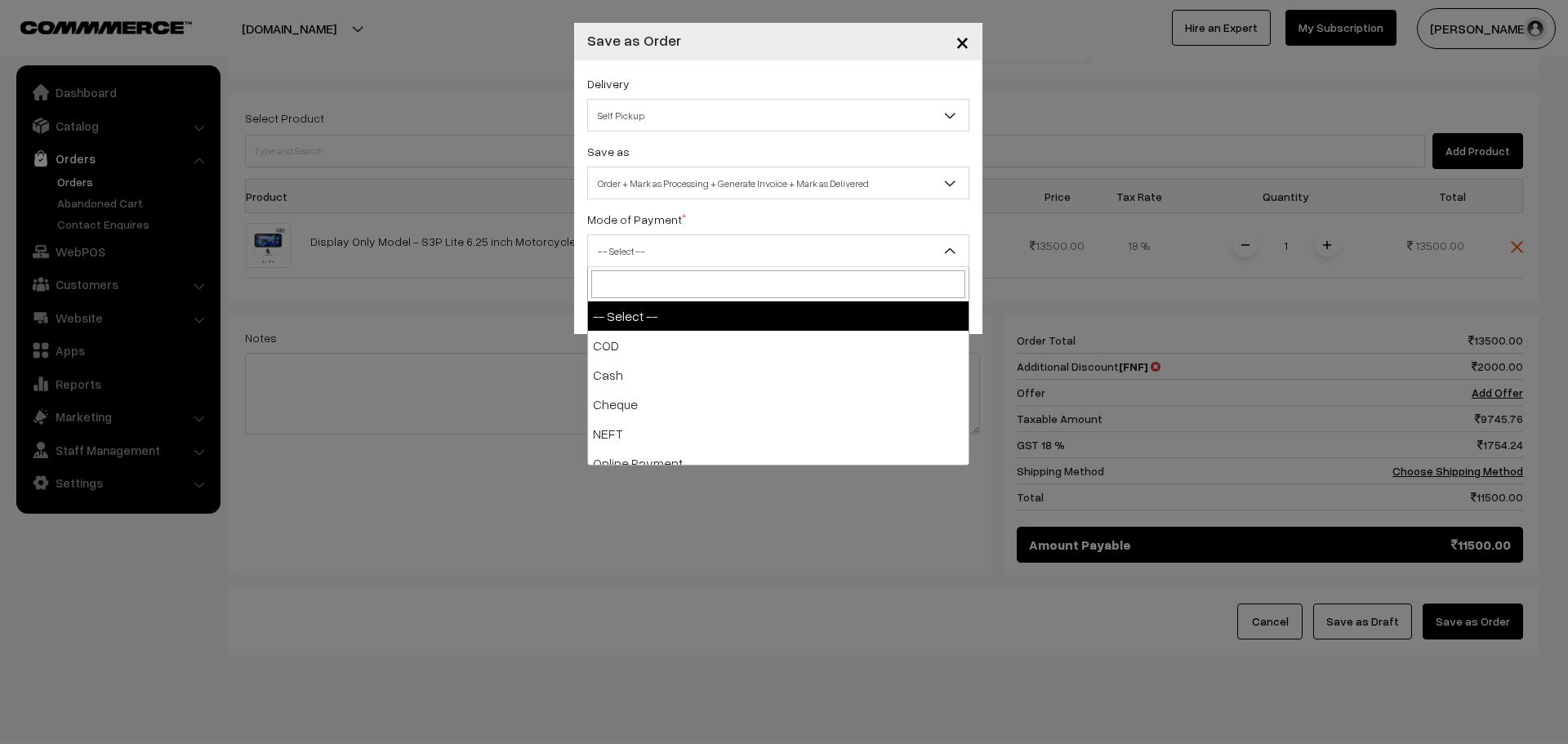
click at [655, 262] on span "-- Select --" at bounding box center [777, 251] width 380 height 28
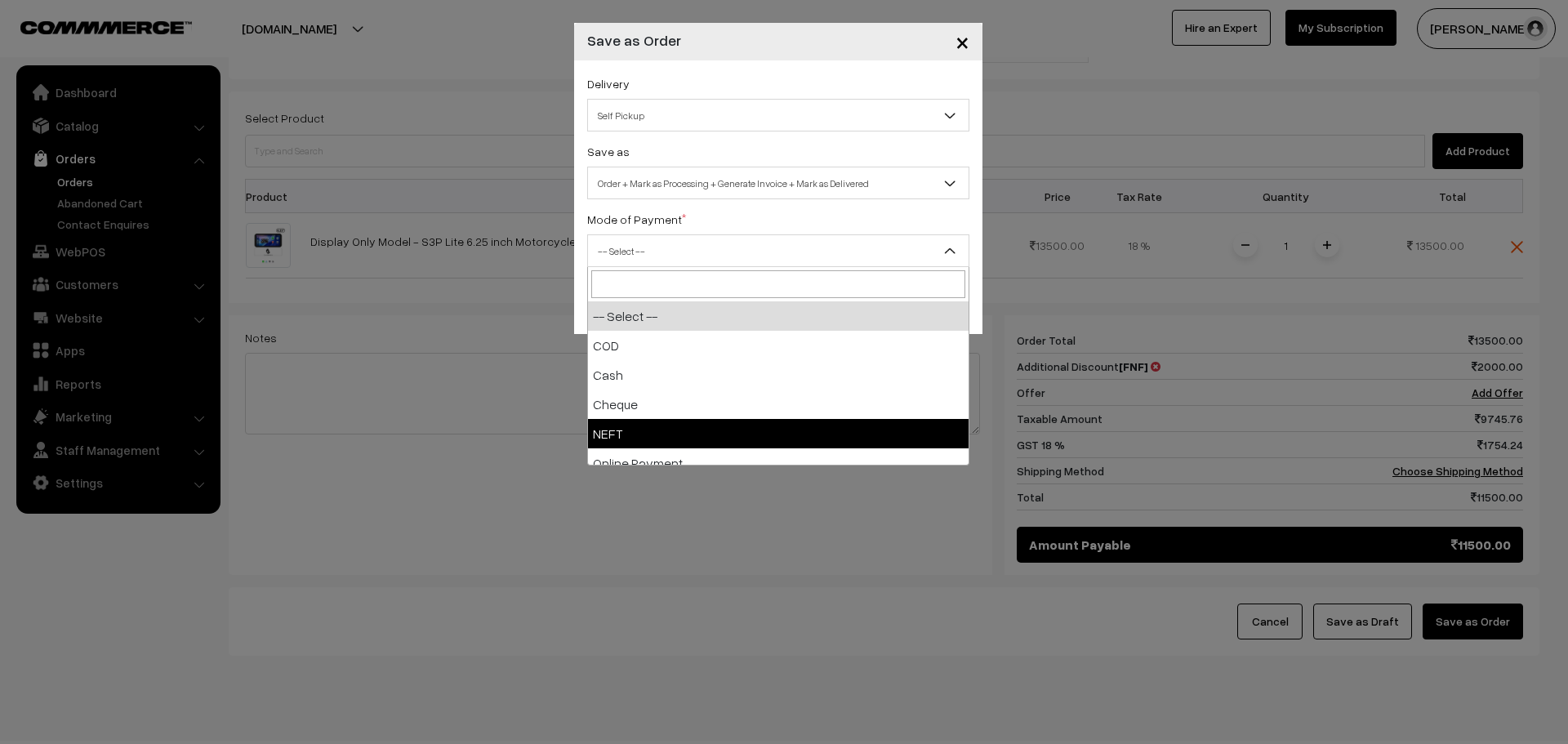
select select "4"
checkbox input "true"
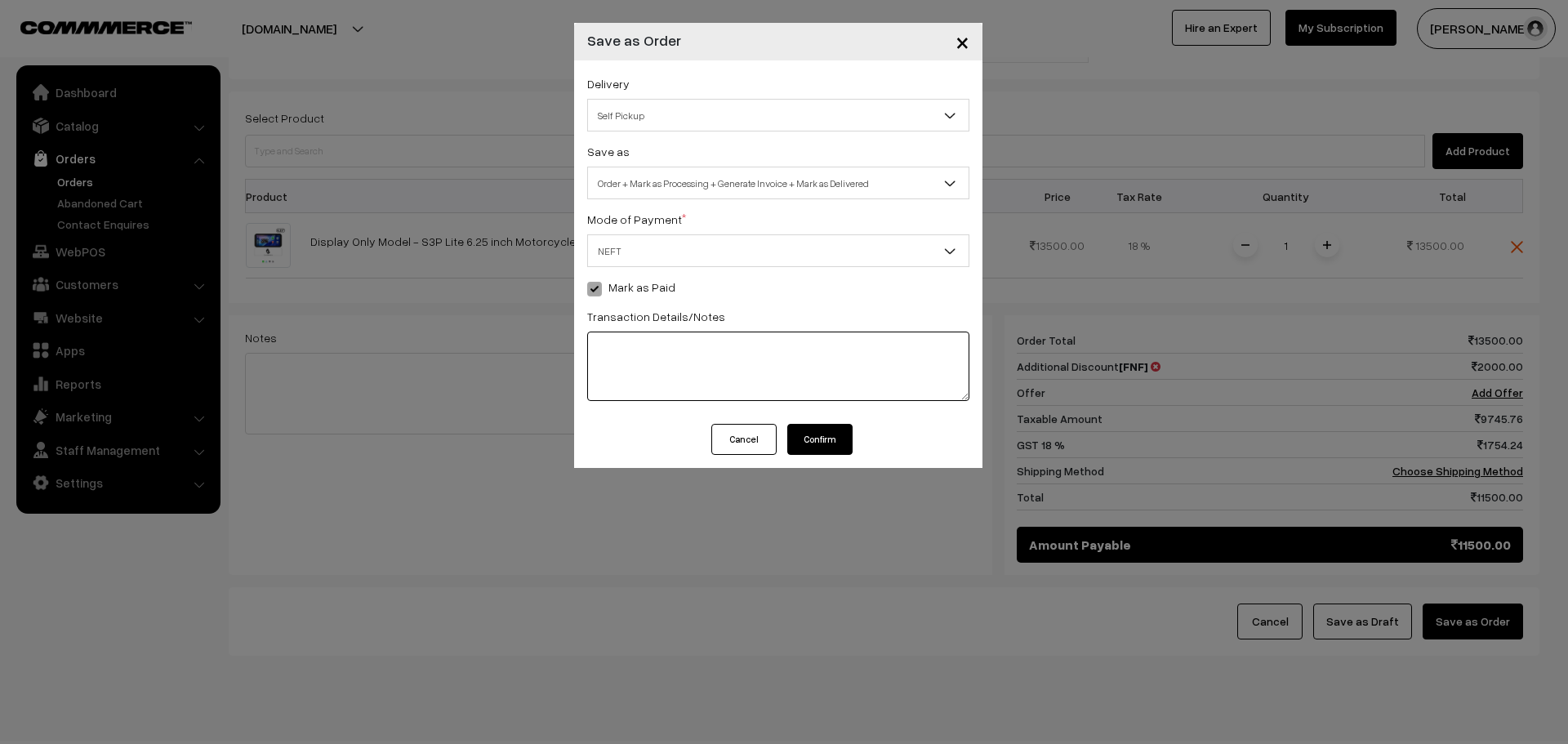
click at [698, 372] on textarea at bounding box center [777, 366] width 382 height 69
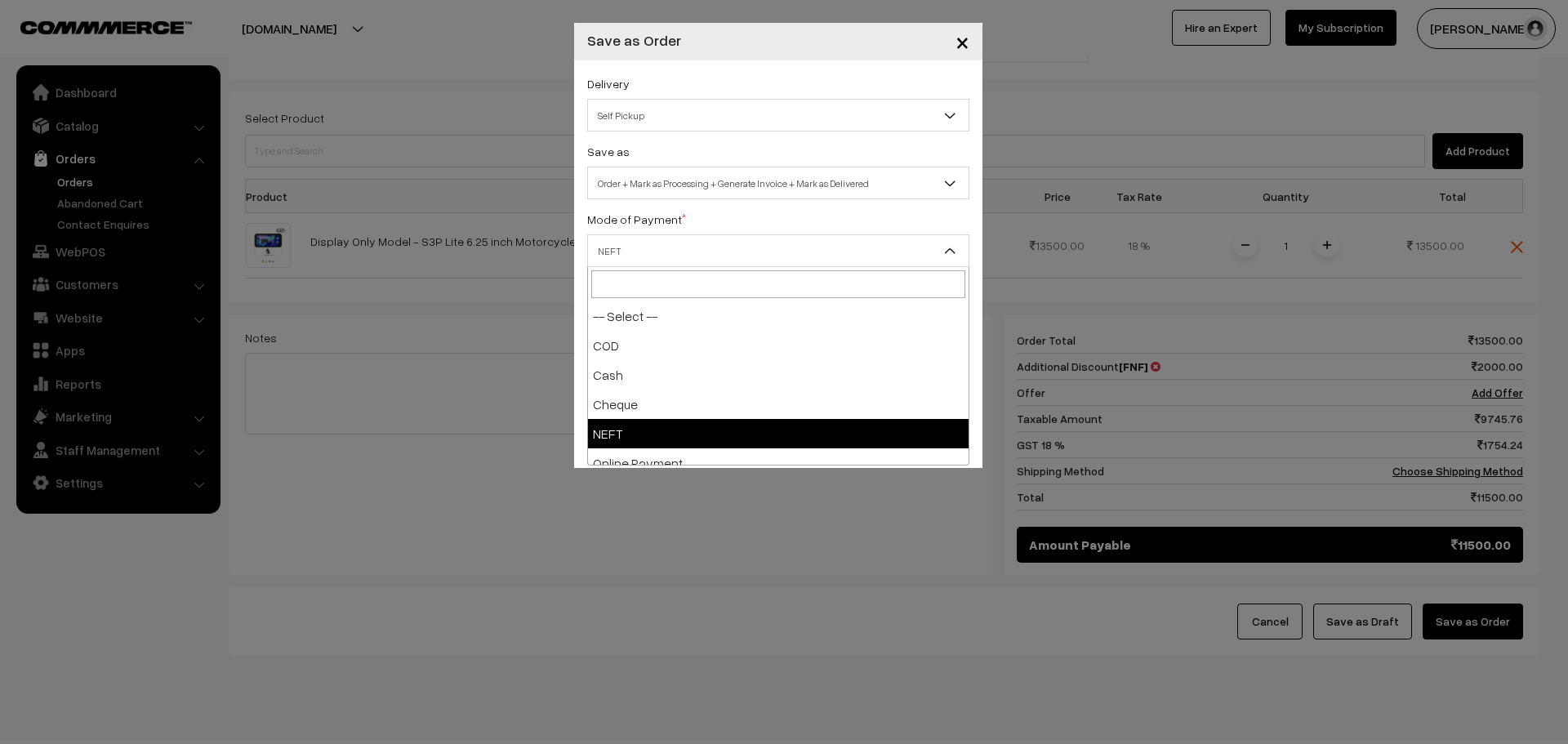
click at [699, 263] on span "NEFT" at bounding box center [777, 251] width 380 height 28
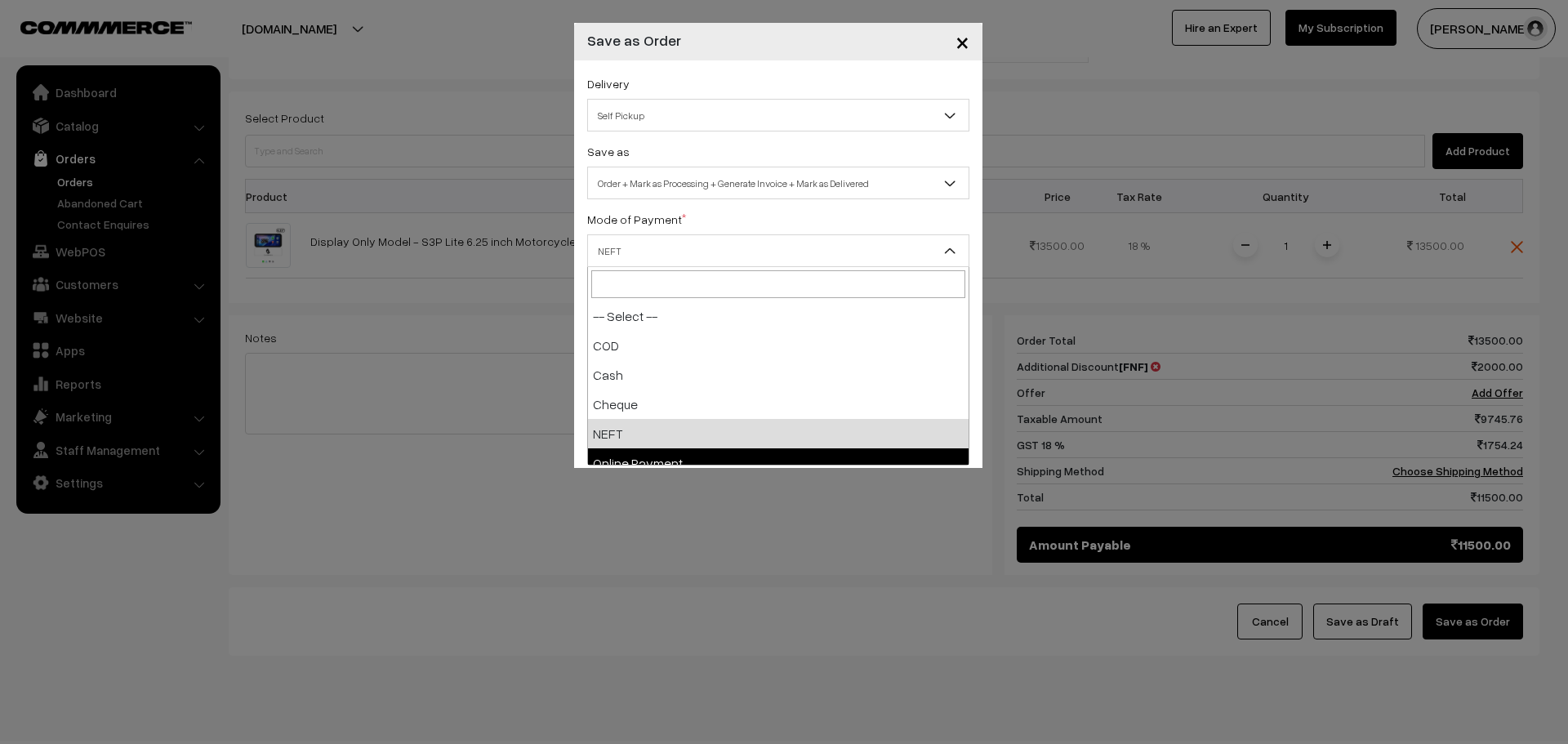
select select "5"
checkbox input "true"
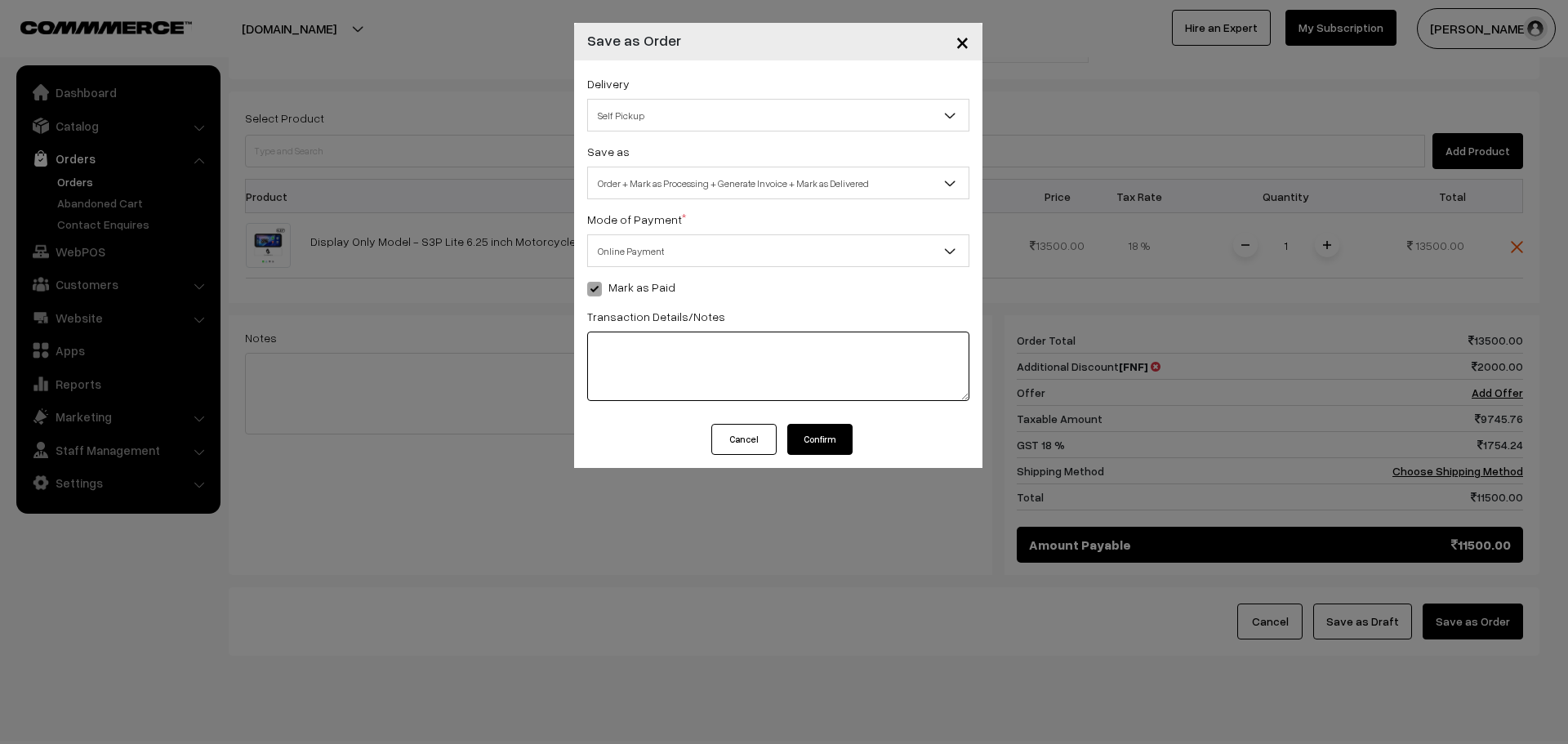
click at [659, 381] on textarea at bounding box center [777, 366] width 382 height 69
type textarea "UPI"
click at [825, 442] on button "Confirm" at bounding box center [820, 439] width 66 height 31
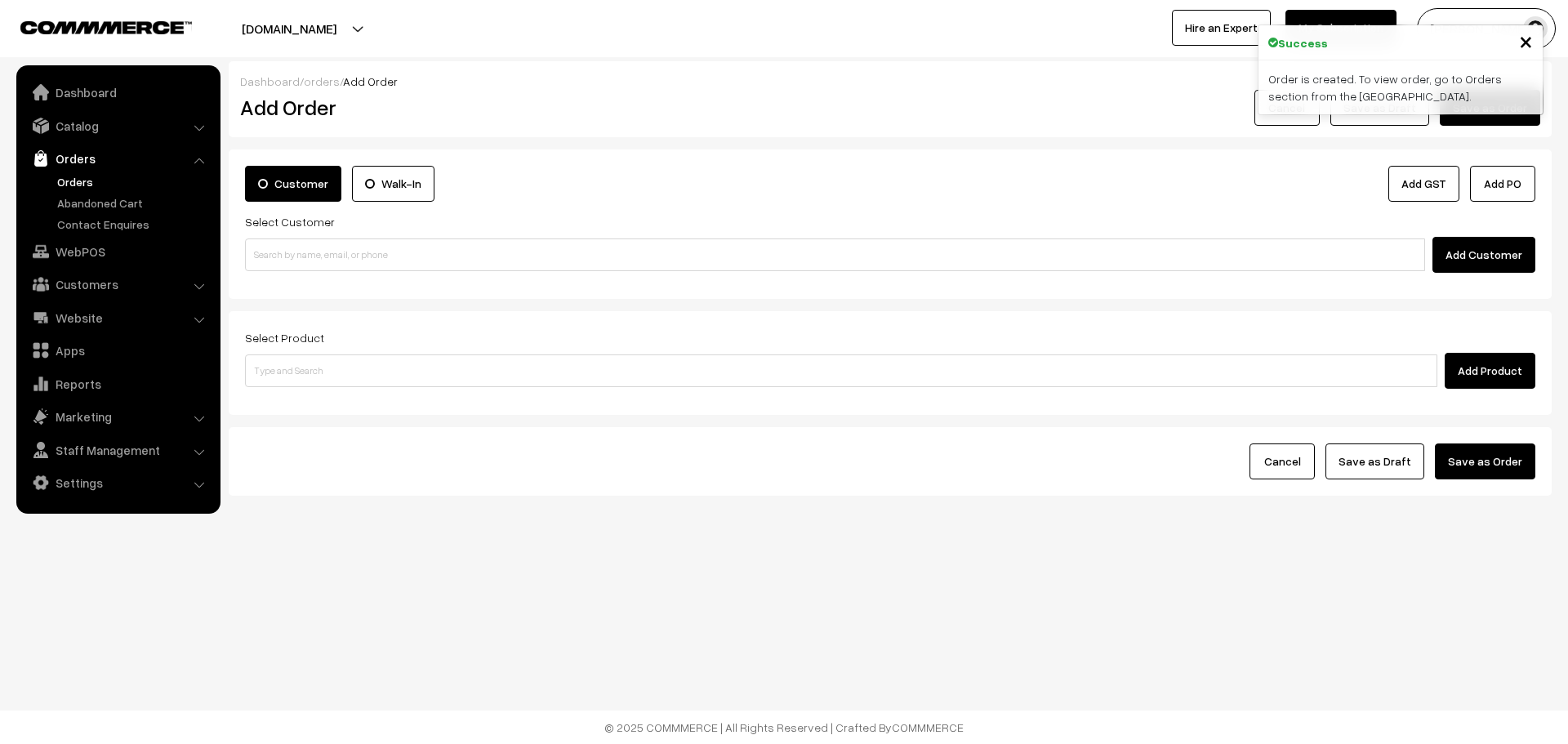
click at [63, 175] on link "Orders" at bounding box center [134, 181] width 161 height 17
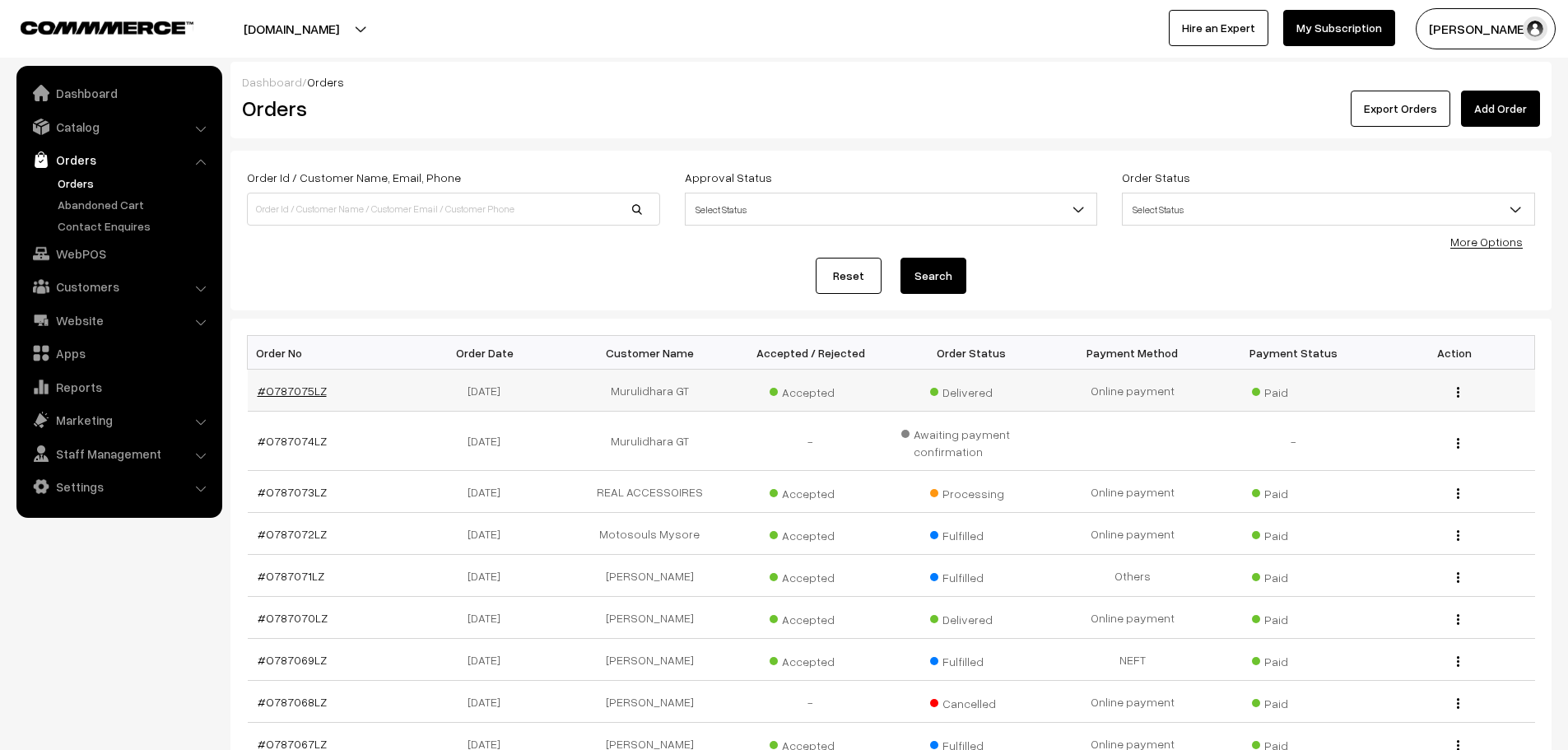
click at [298, 388] on link "#O787075LZ" at bounding box center [291, 391] width 69 height 14
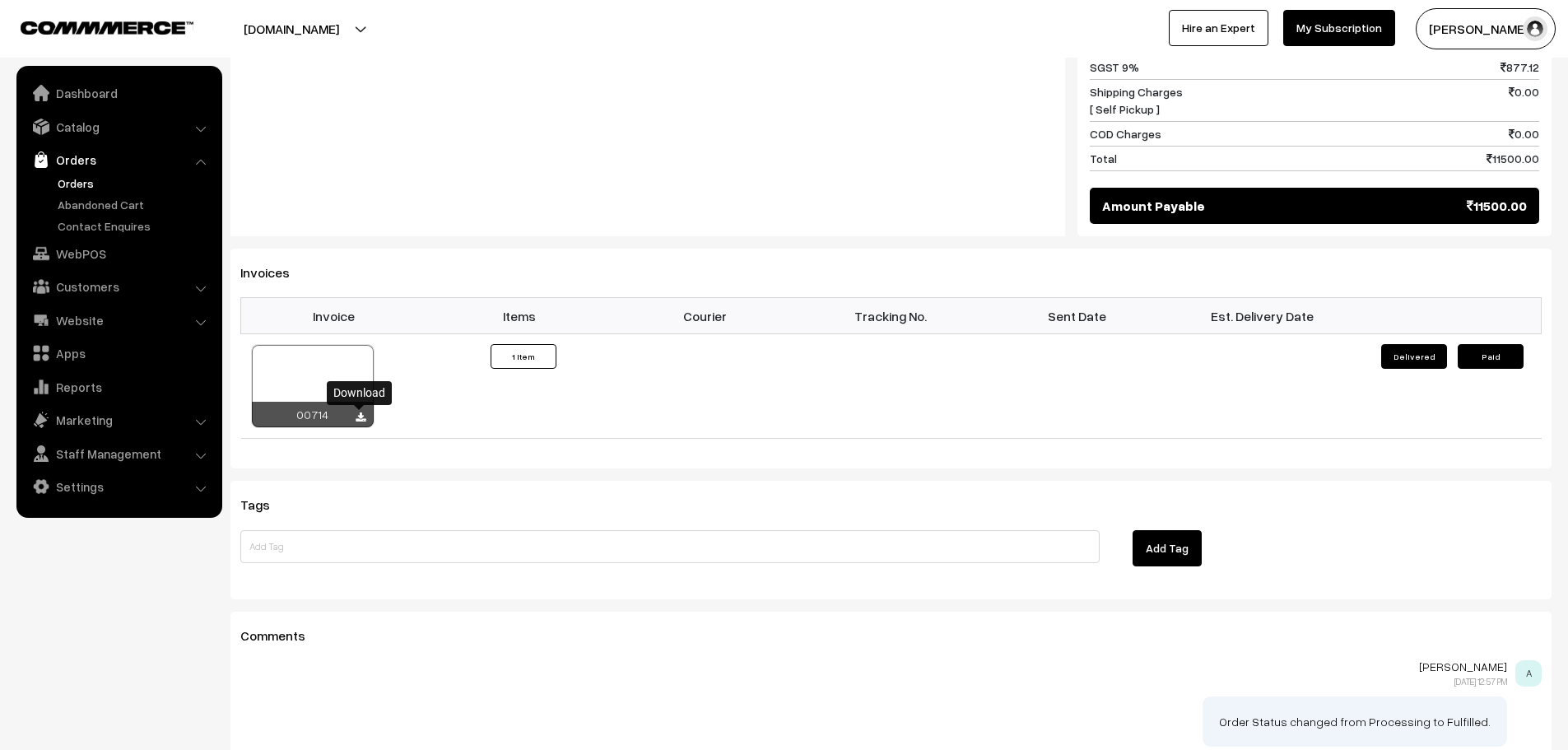
scroll to position [905, 0]
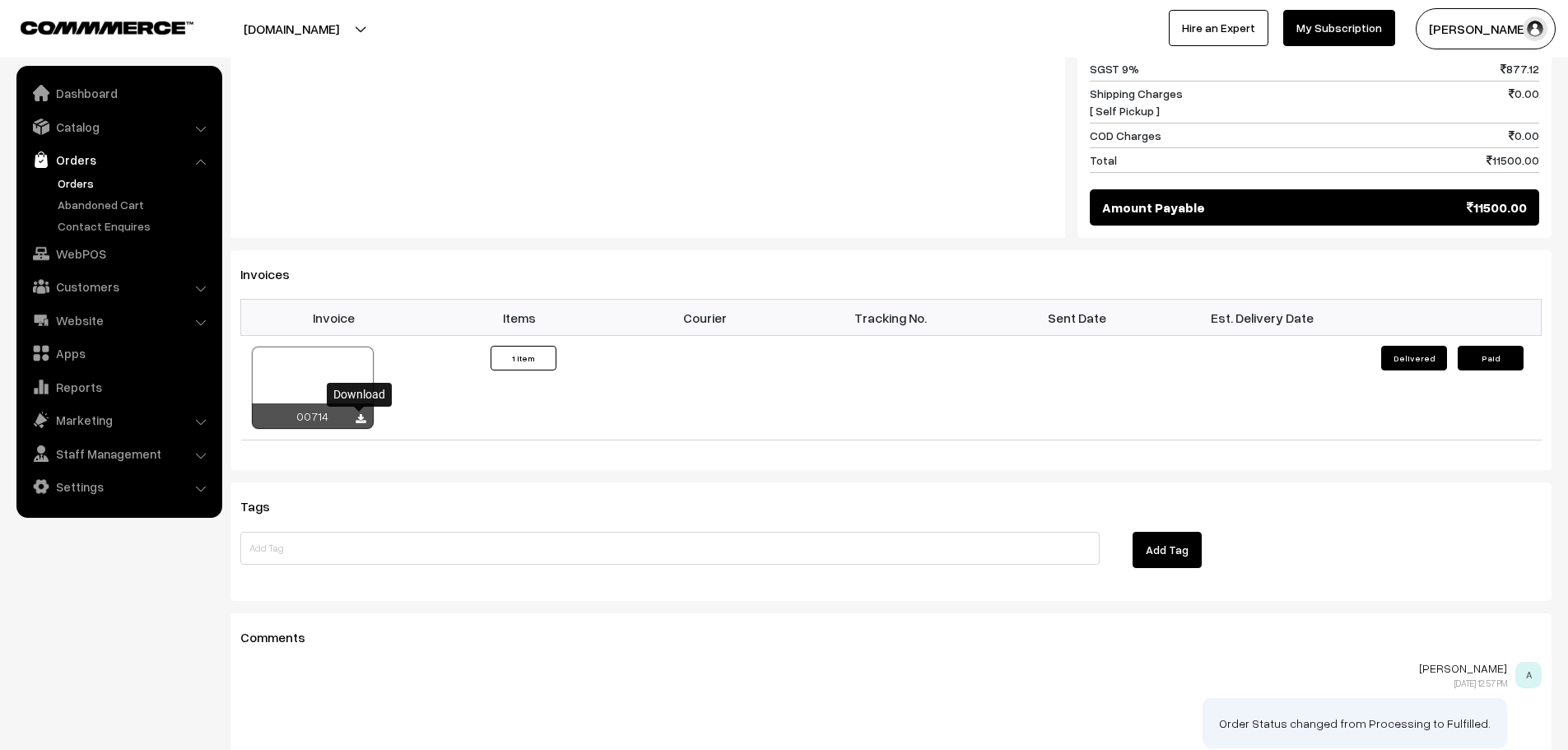
click at [356, 415] on icon at bounding box center [360, 419] width 10 height 11
